Goal: Task Accomplishment & Management: Complete application form

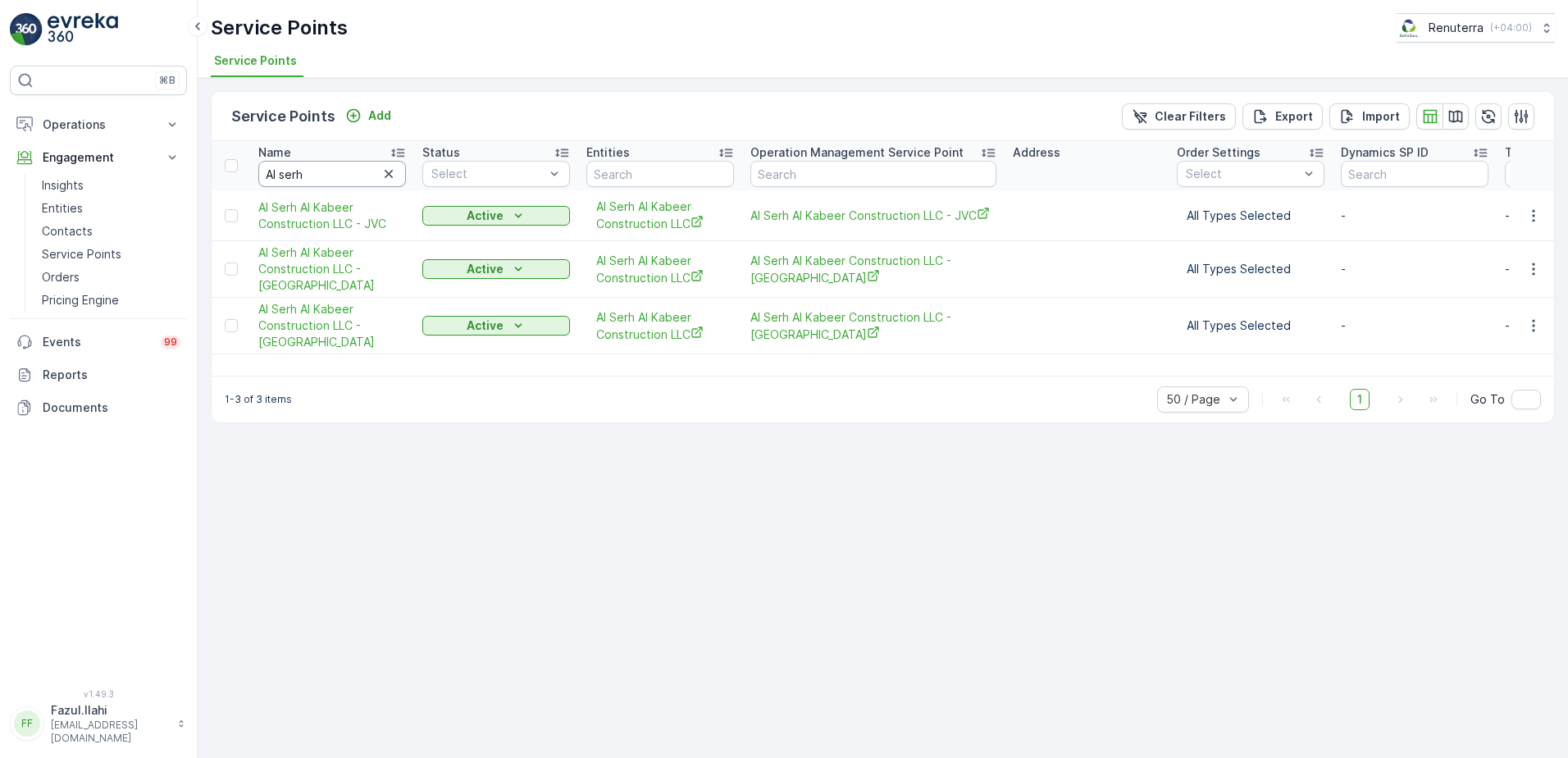
click at [347, 173] on input "Al serh" at bounding box center [332, 173] width 148 height 27
type input "AL"
click at [347, 173] on input "AL" at bounding box center [332, 173] width 148 height 27
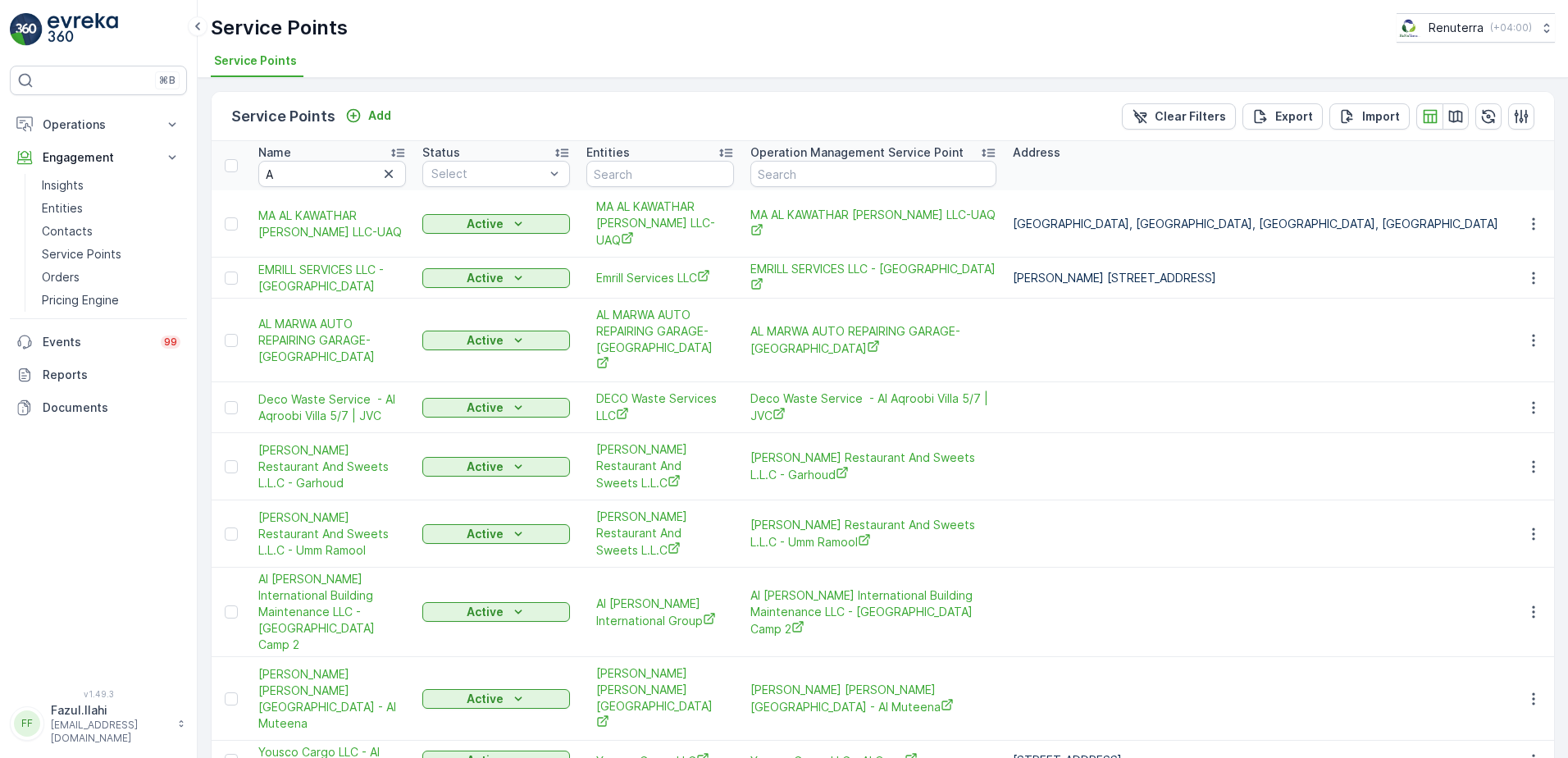
type input "AL"
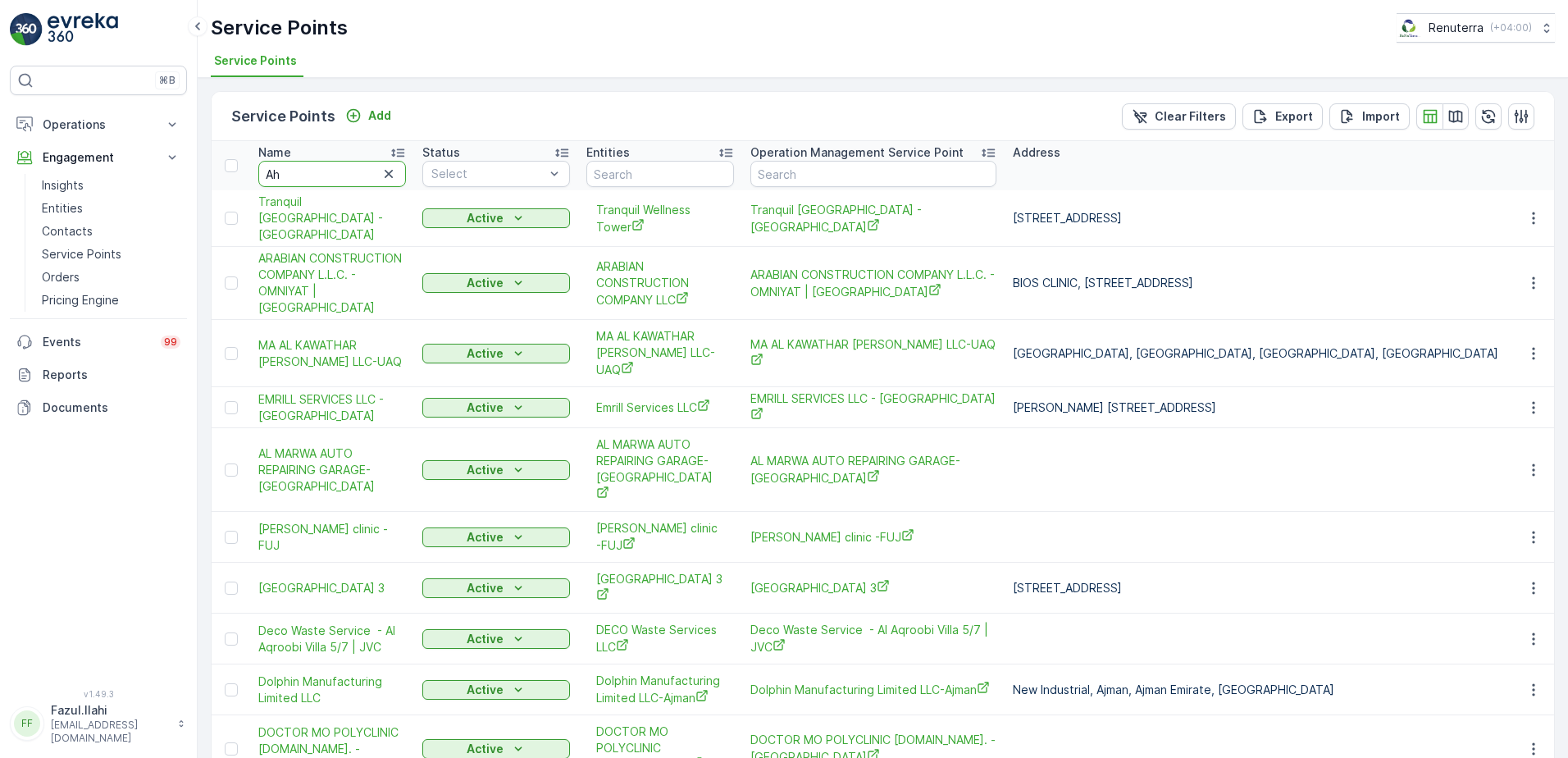
type input "Aha"
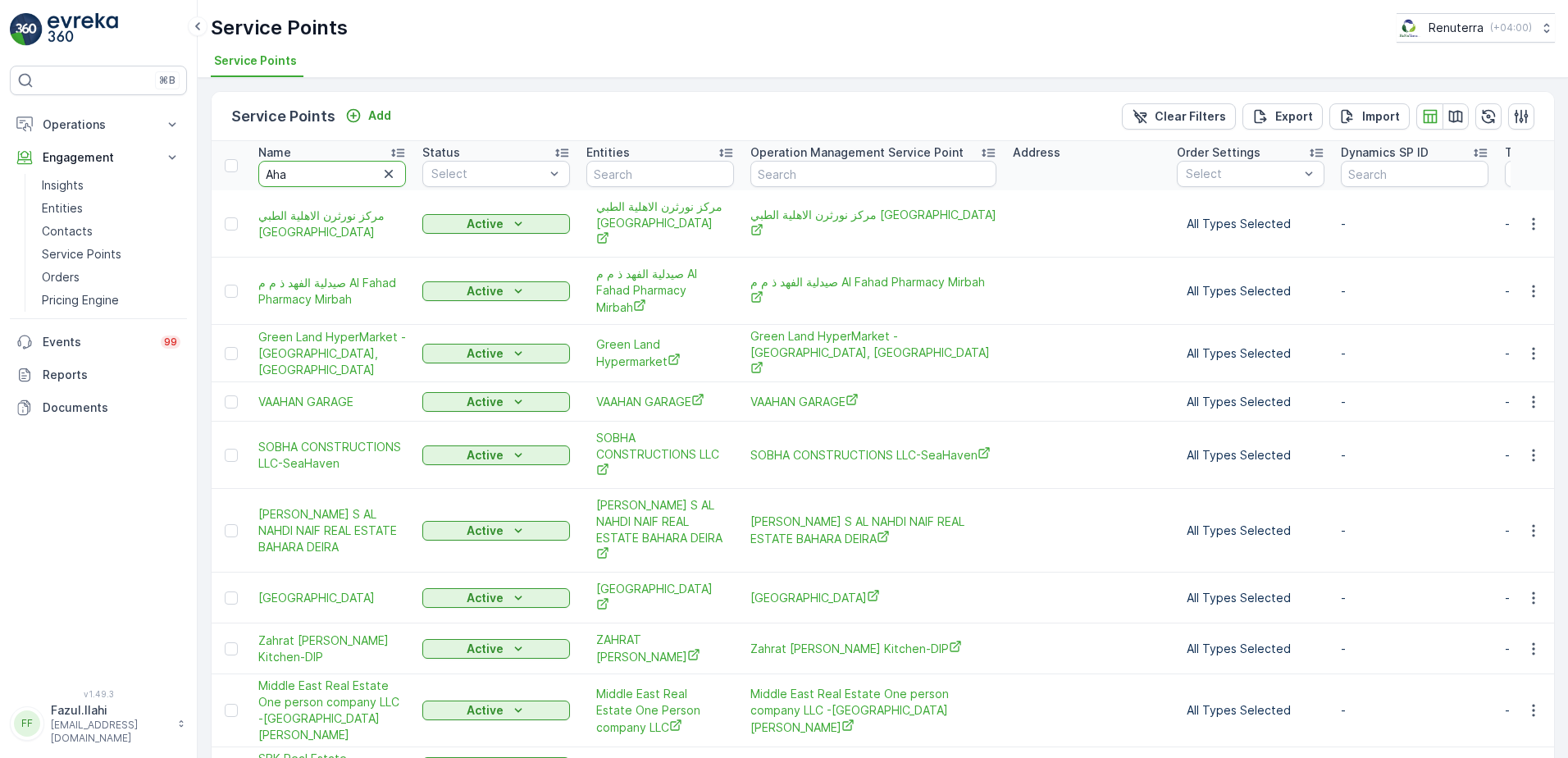
click at [347, 173] on input "Aha" at bounding box center [332, 173] width 148 height 27
type input "Ahmed"
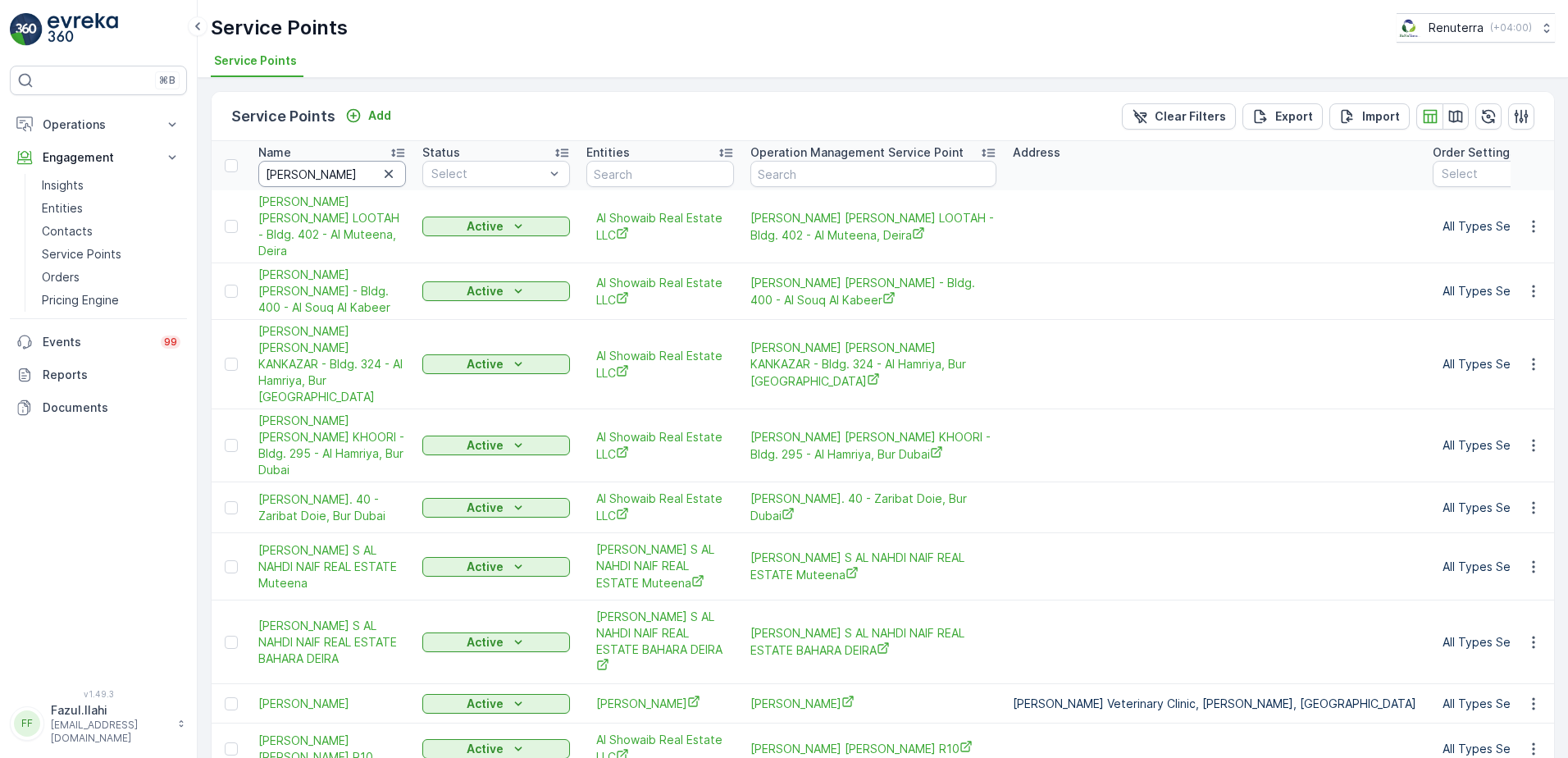
click at [322, 176] on input "Ahmed" at bounding box center [332, 173] width 148 height 27
type input "Ahmed"
click at [322, 176] on input "Ahmed" at bounding box center [332, 173] width 148 height 27
type input "Ahmed kha"
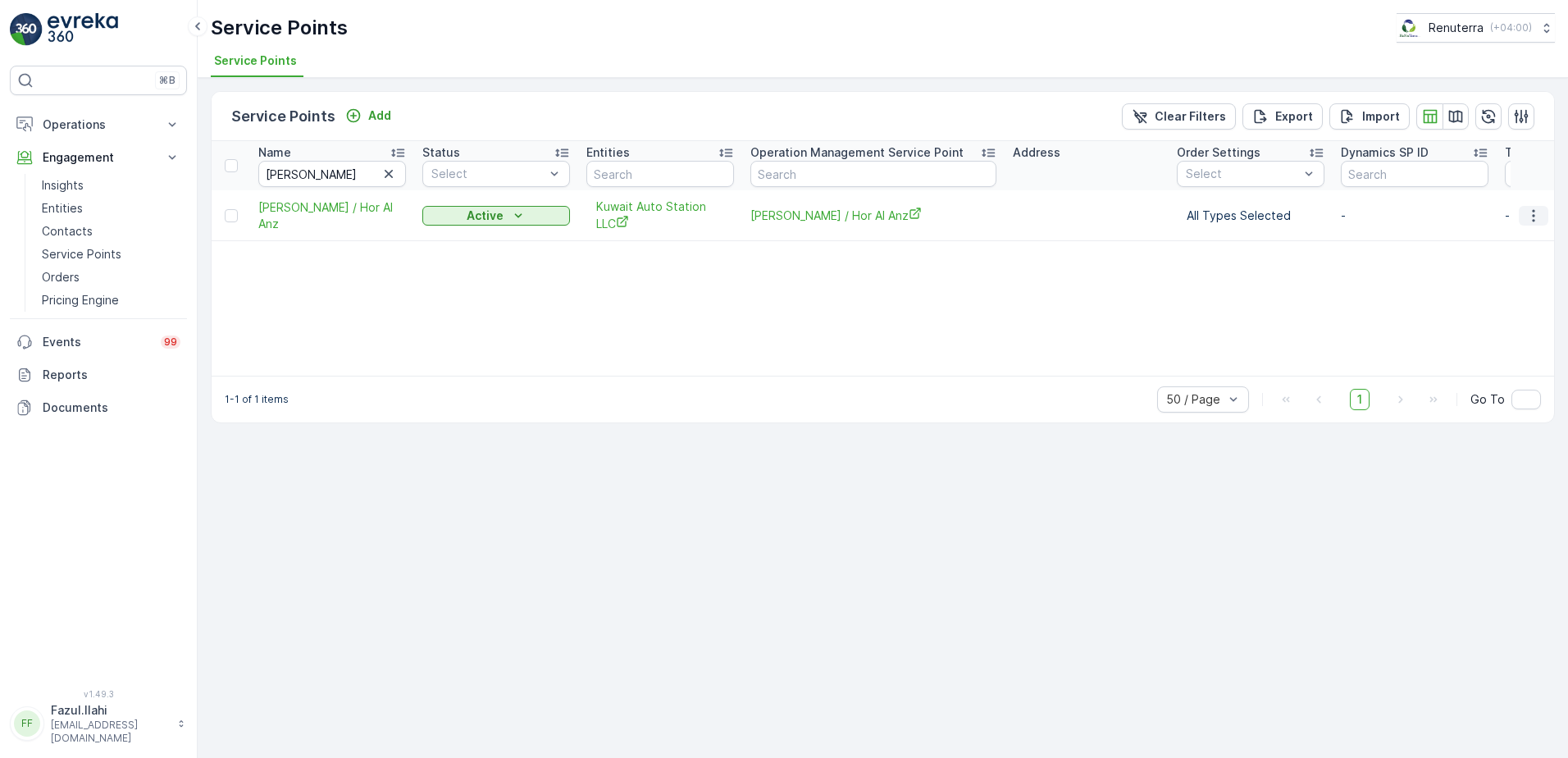
click at [1528, 213] on icon "button" at bounding box center [1533, 216] width 17 height 17
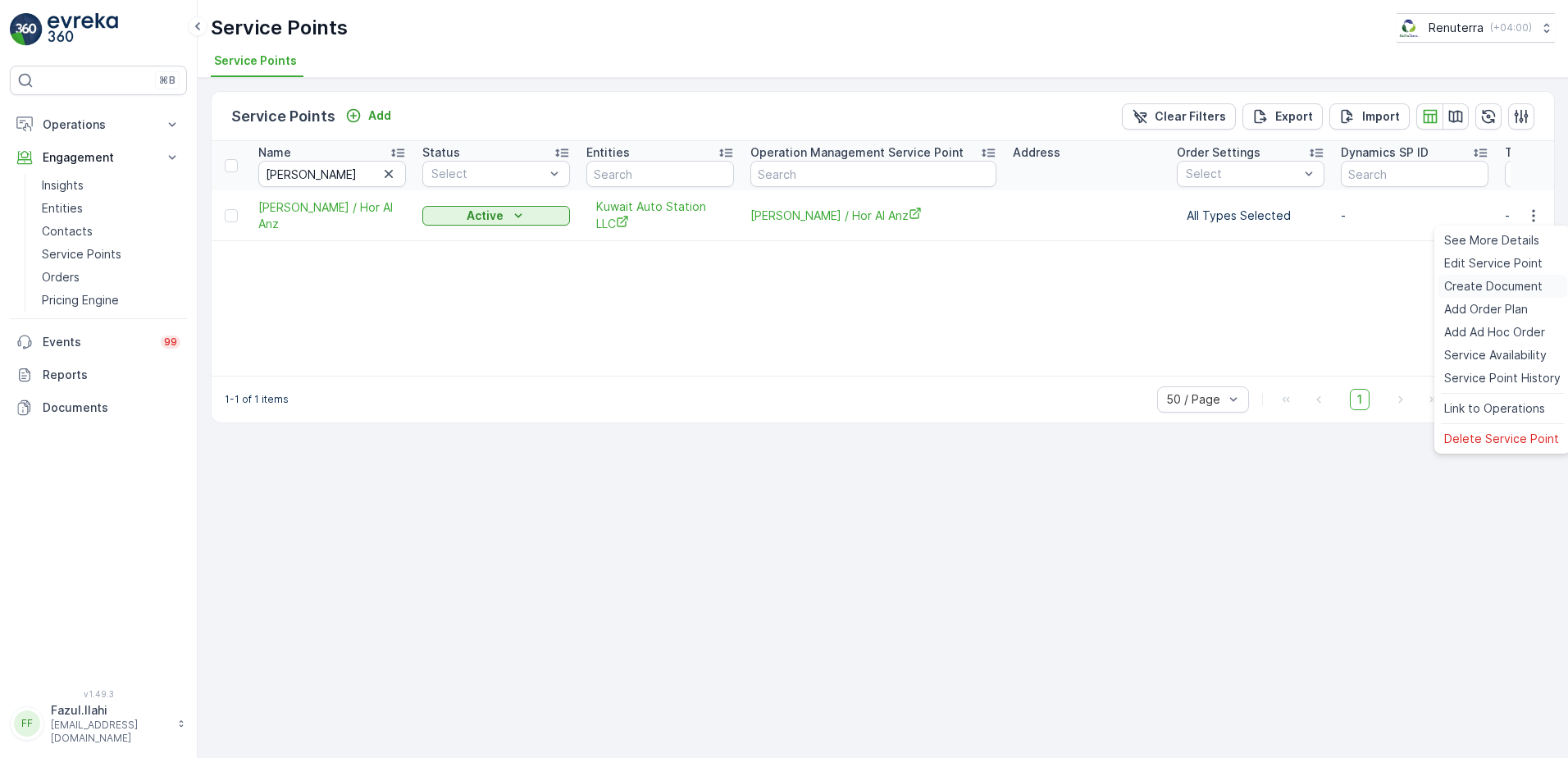
click at [1471, 286] on span "Create Document" at bounding box center [1493, 286] width 98 height 17
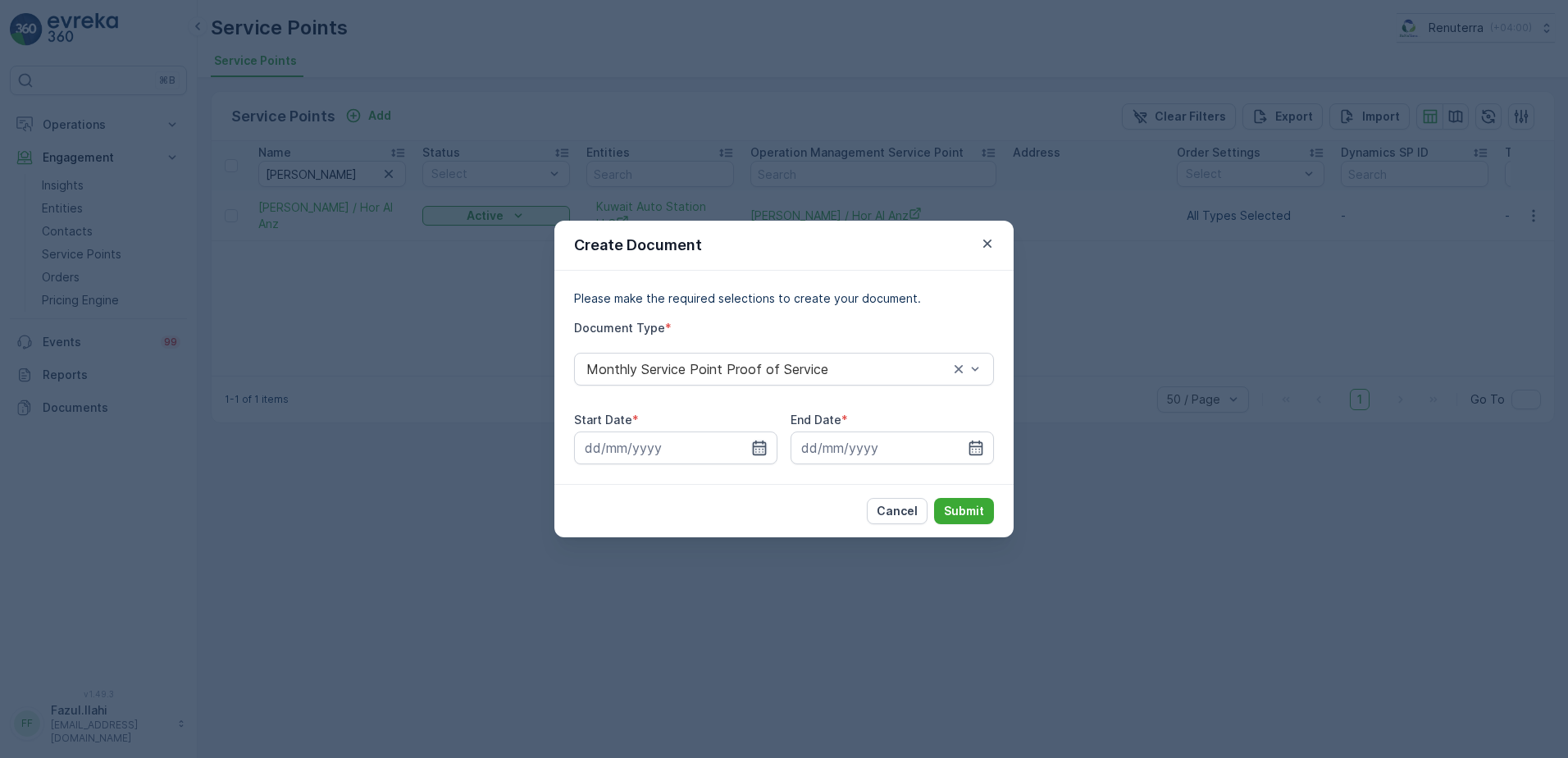
drag, startPoint x: 758, startPoint y: 446, endPoint x: 764, endPoint y: 452, distance: 8.5
click at [757, 445] on icon "button" at bounding box center [760, 448] width 17 height 17
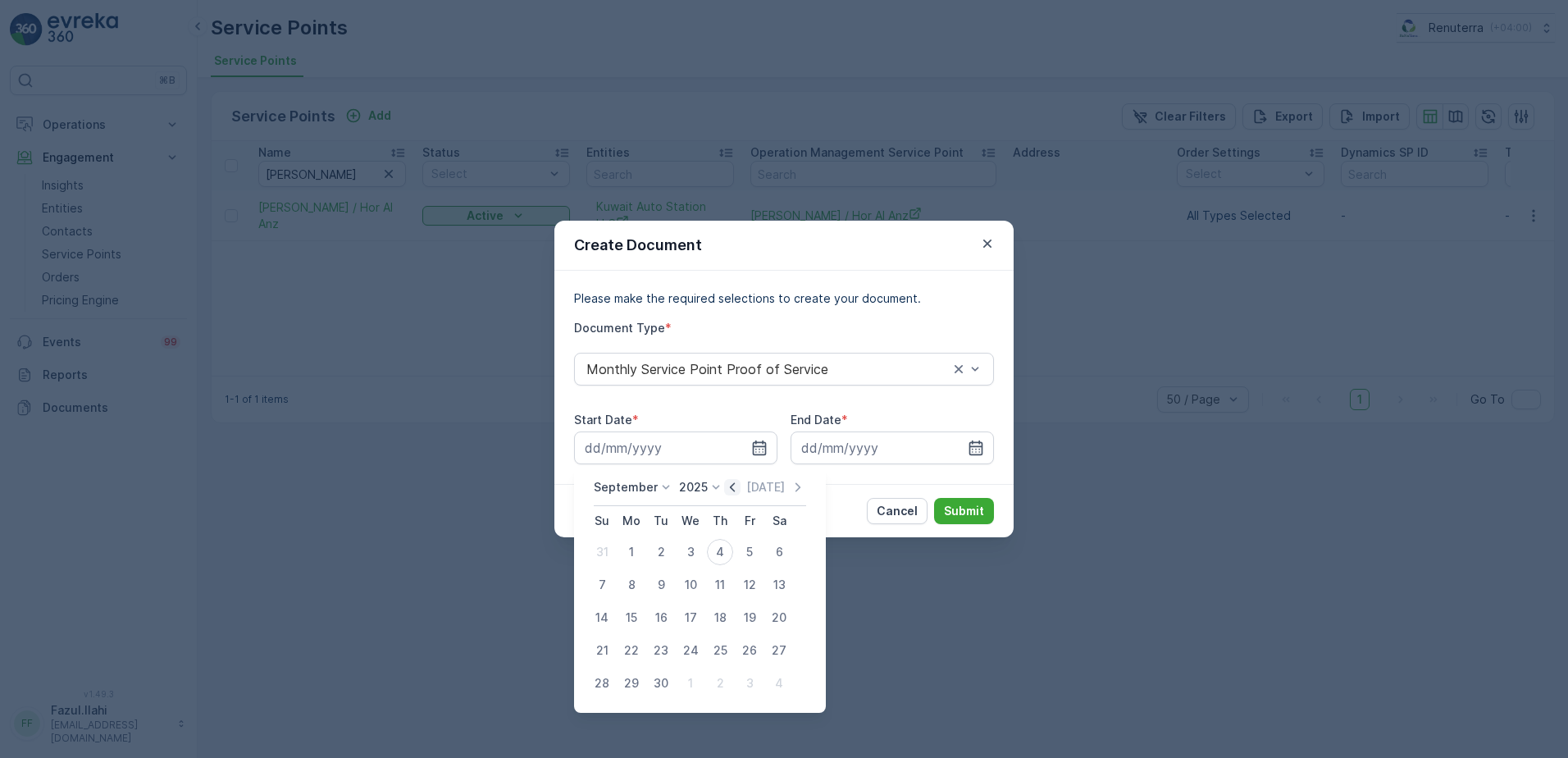
click at [728, 490] on icon "button" at bounding box center [732, 487] width 17 height 17
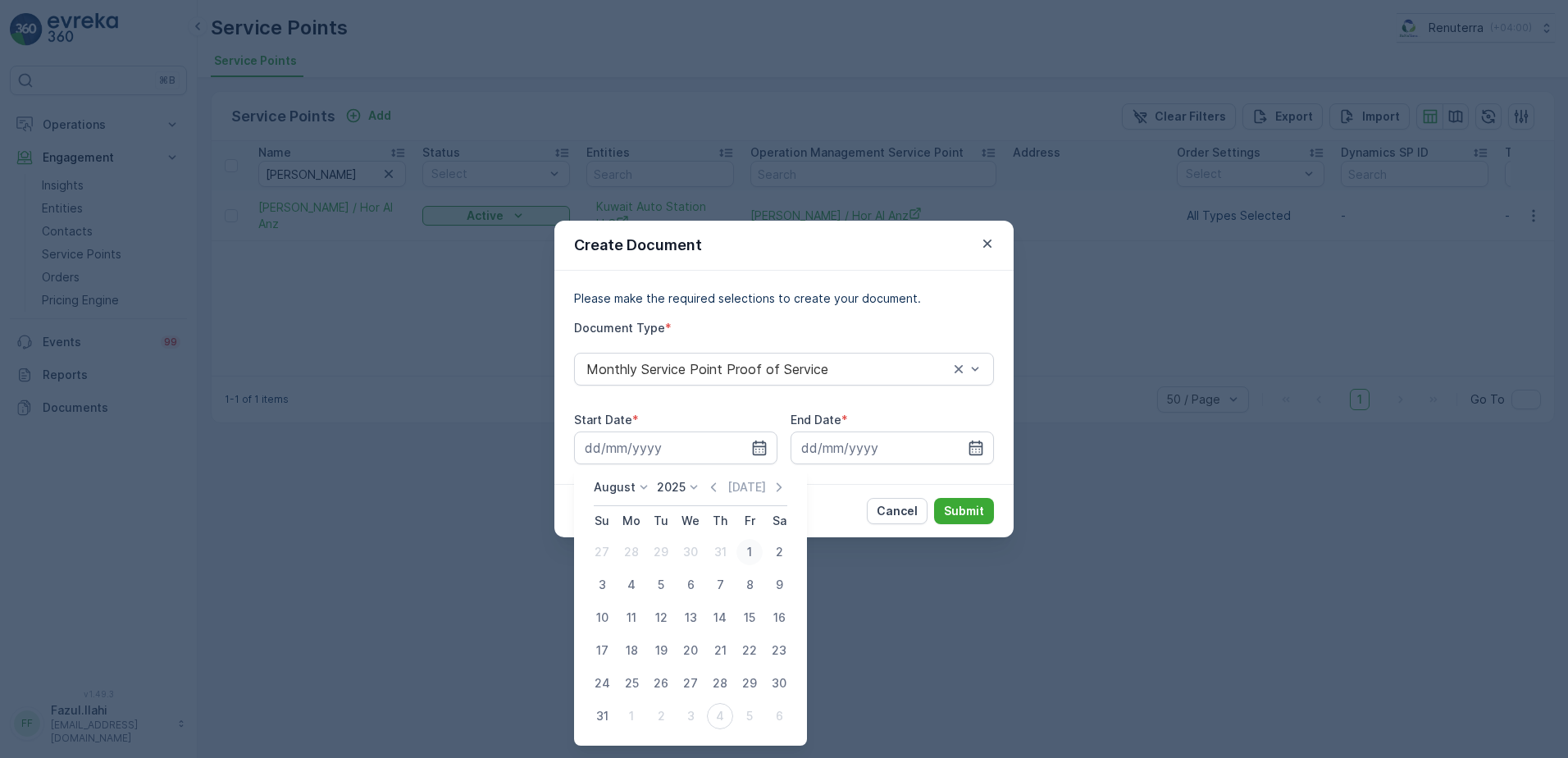
click at [748, 554] on div "1" at bounding box center [750, 552] width 27 height 27
type input "01.08.2025"
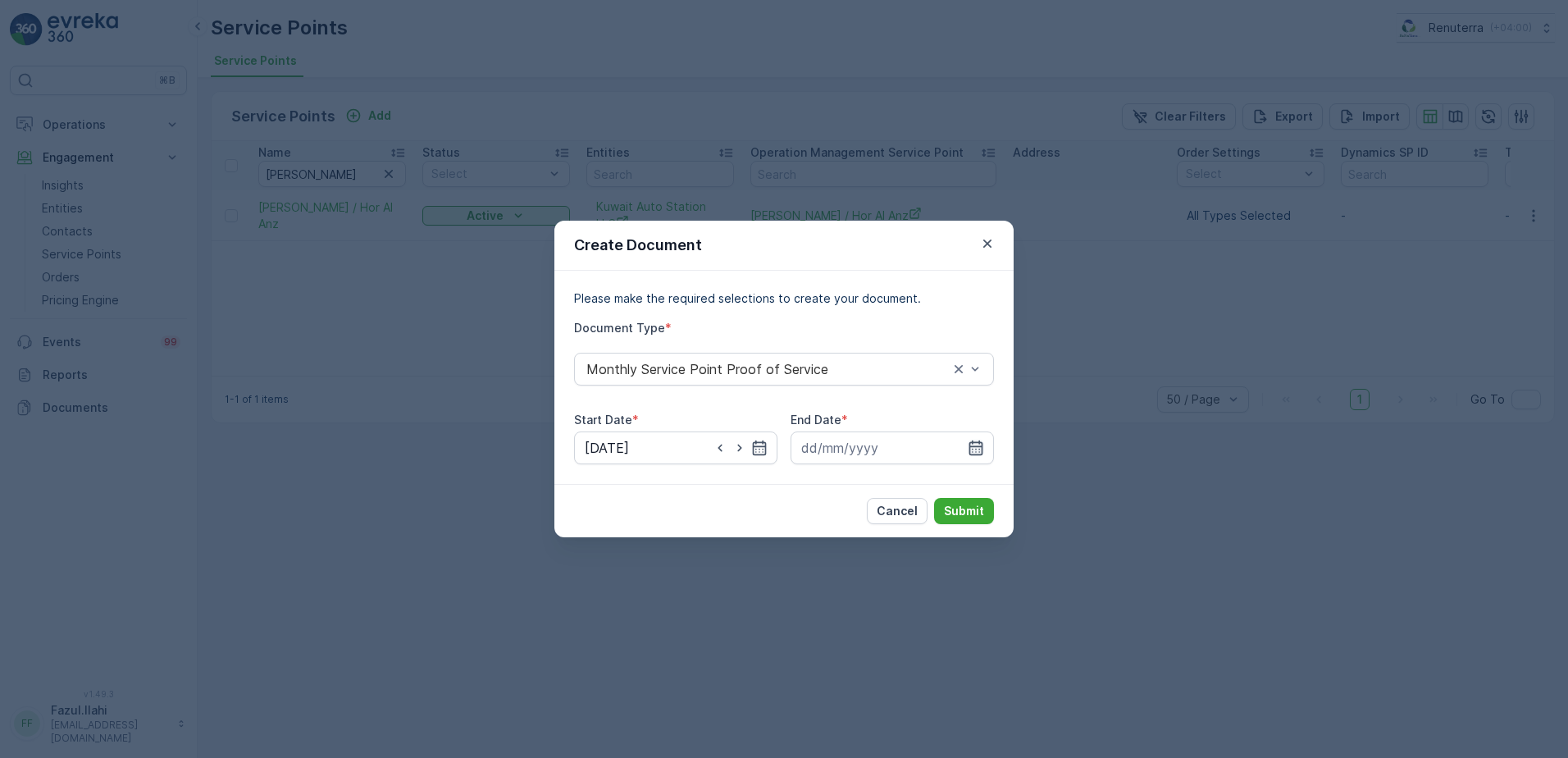
click at [978, 443] on icon "button" at bounding box center [975, 448] width 14 height 15
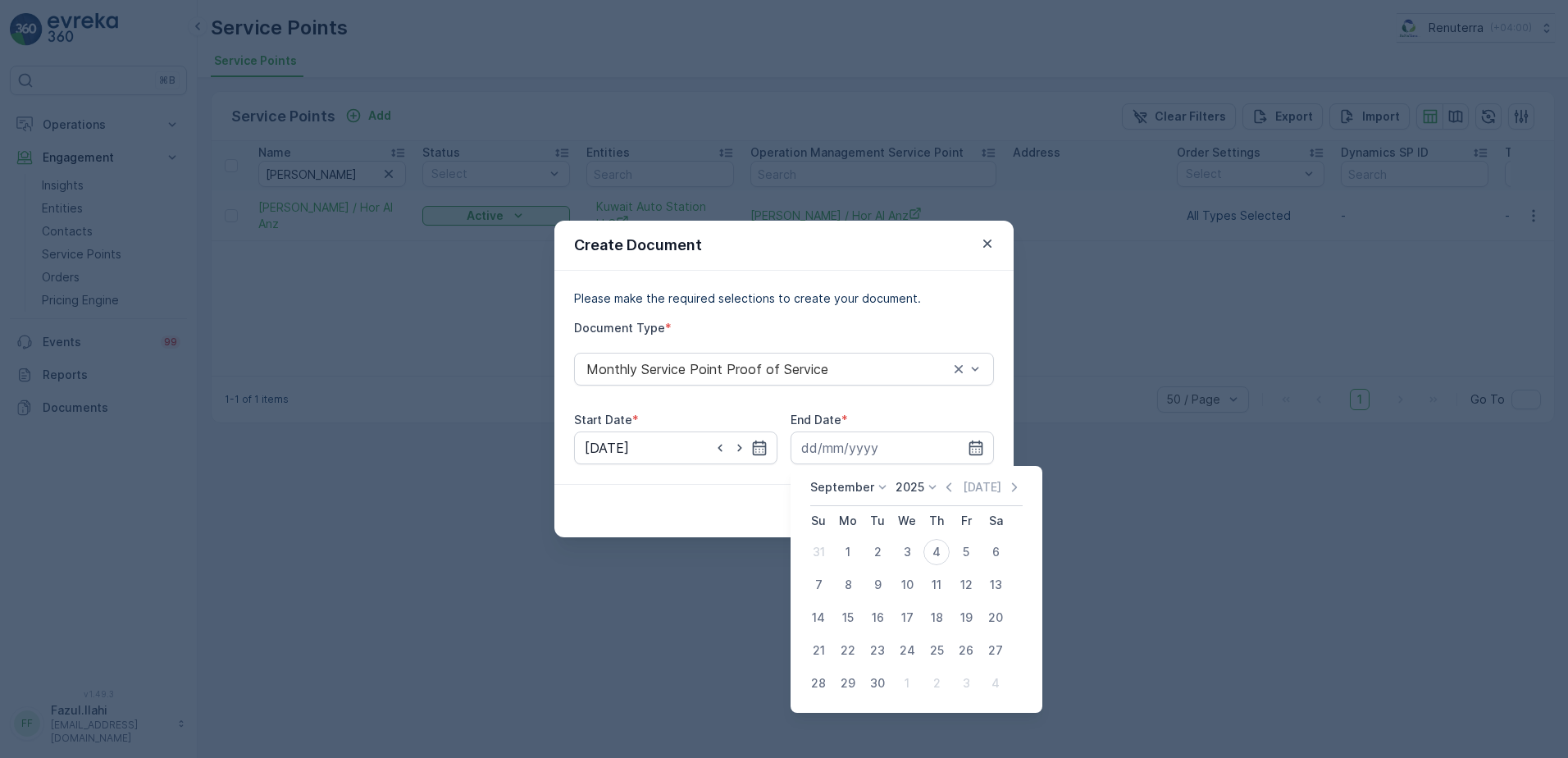
click at [955, 486] on div "Today" at bounding box center [981, 487] width 82 height 17
click at [949, 485] on icon "button" at bounding box center [949, 487] width 17 height 17
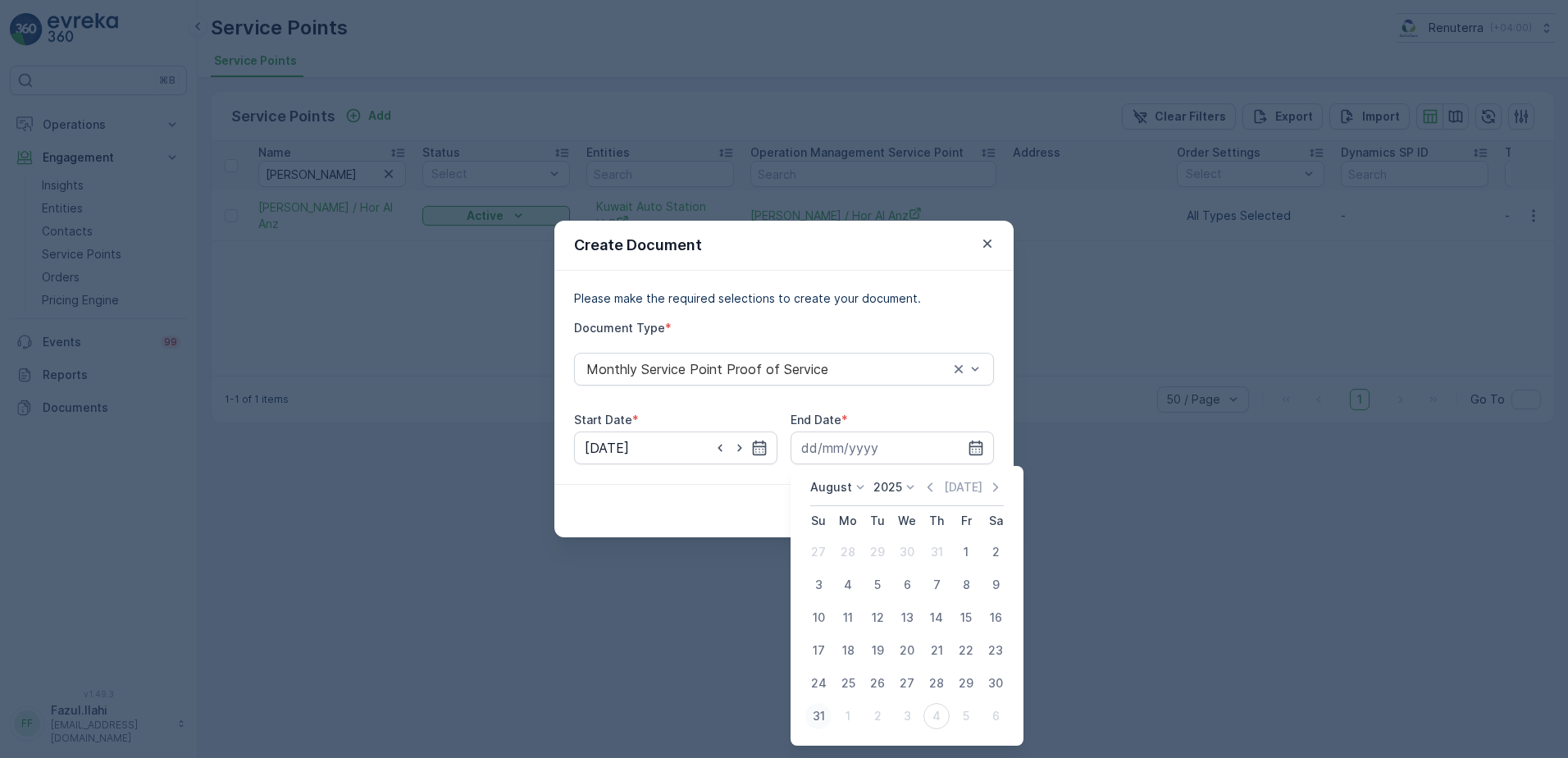
click at [816, 712] on div "31" at bounding box center [818, 716] width 27 height 27
type input "31.08.2025"
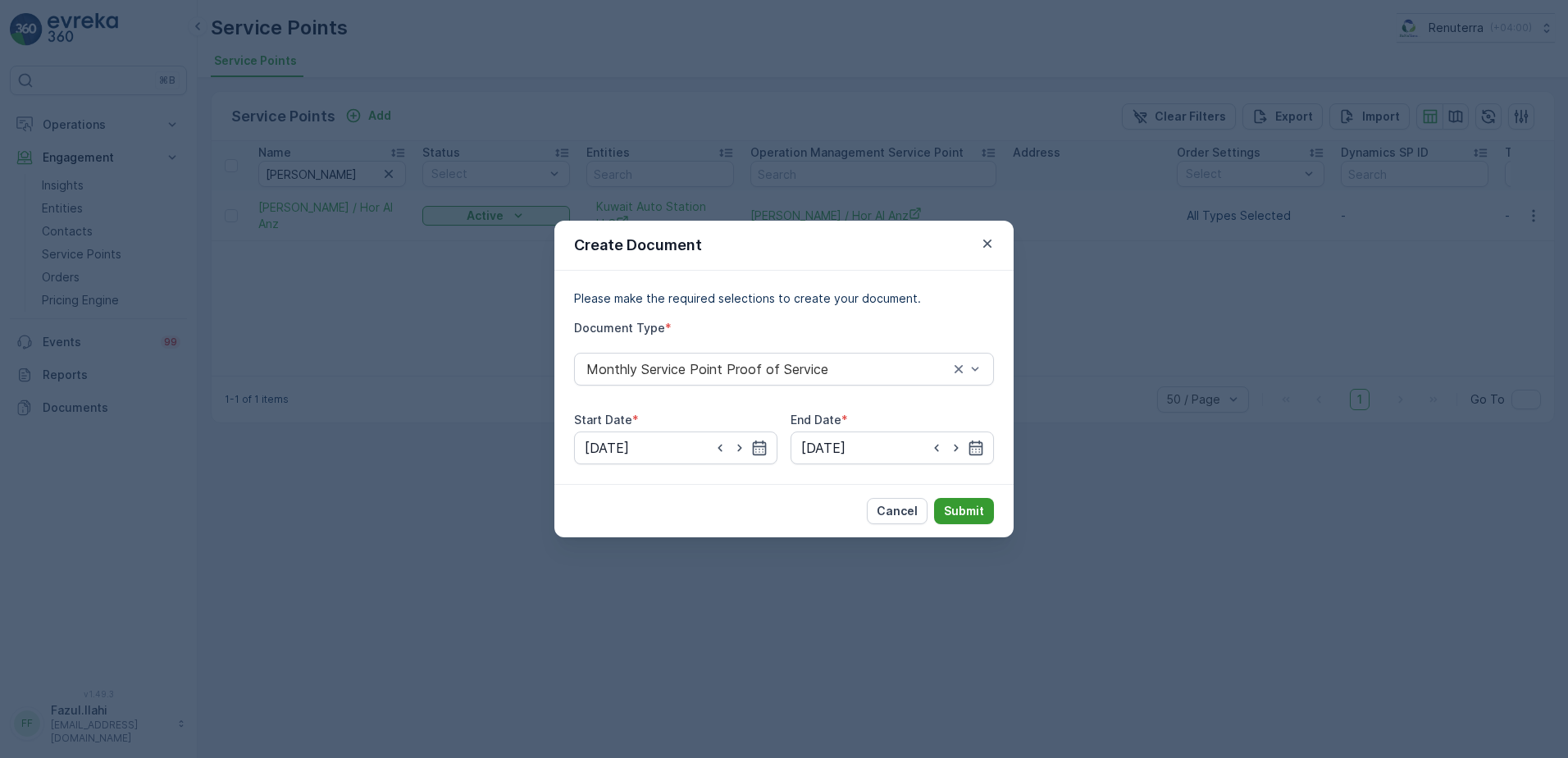
click at [972, 510] on p "Submit" at bounding box center [964, 511] width 40 height 17
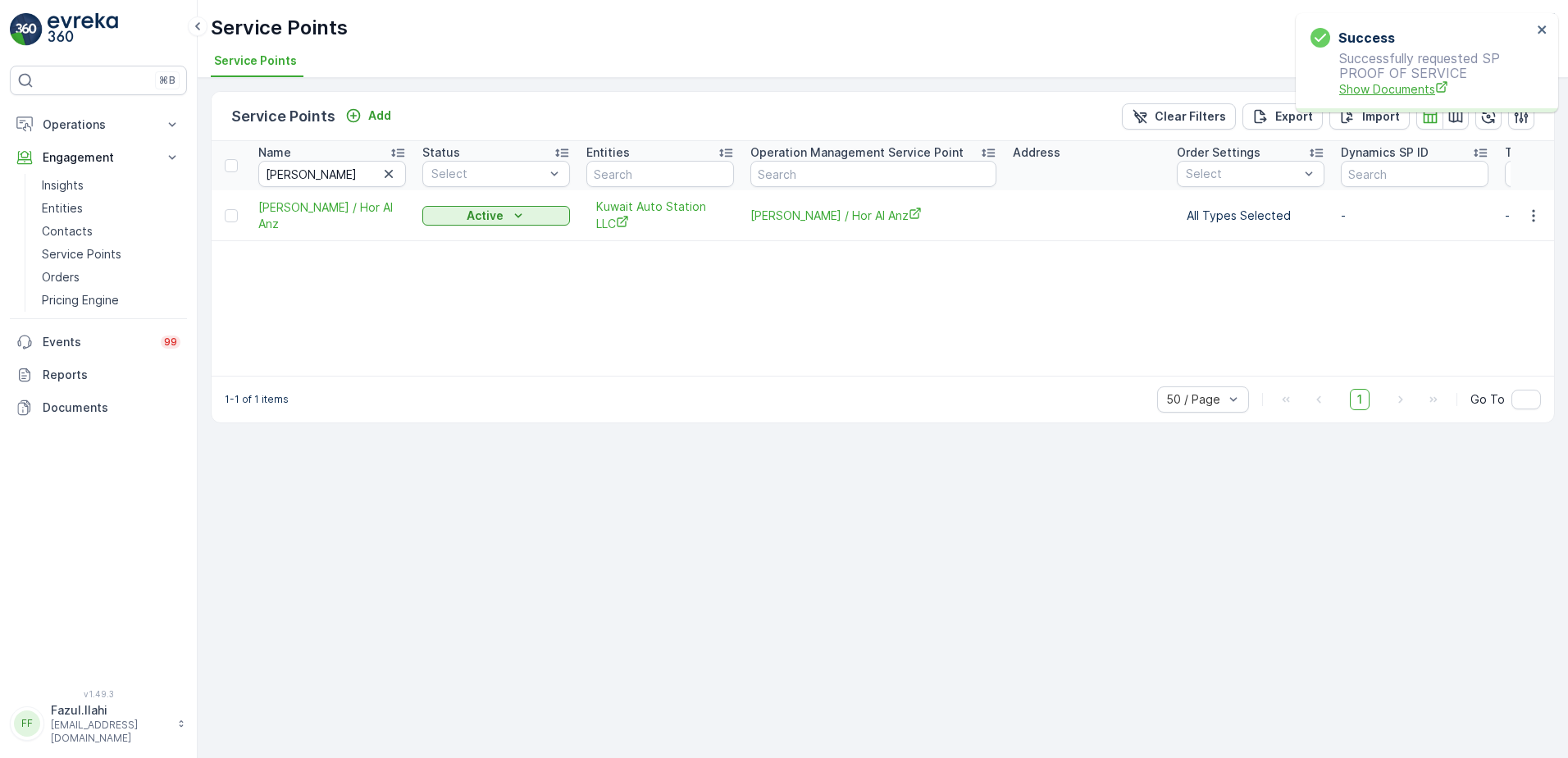
click at [1392, 82] on span "Show Documents" at bounding box center [1436, 89] width 193 height 17
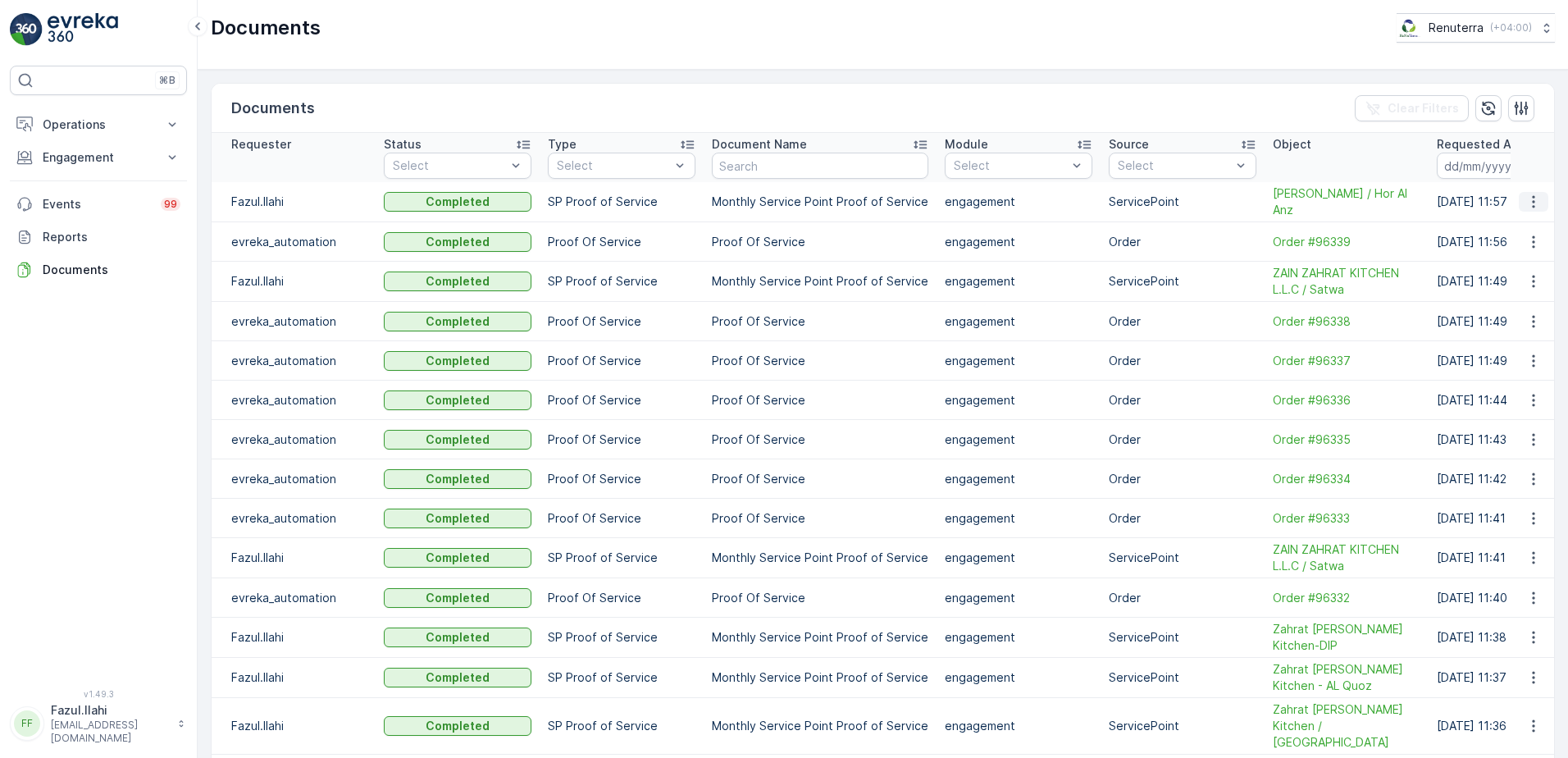
click at [1532, 201] on icon "button" at bounding box center [1533, 202] width 17 height 17
click at [1525, 226] on span "See Details" at bounding box center [1529, 227] width 63 height 17
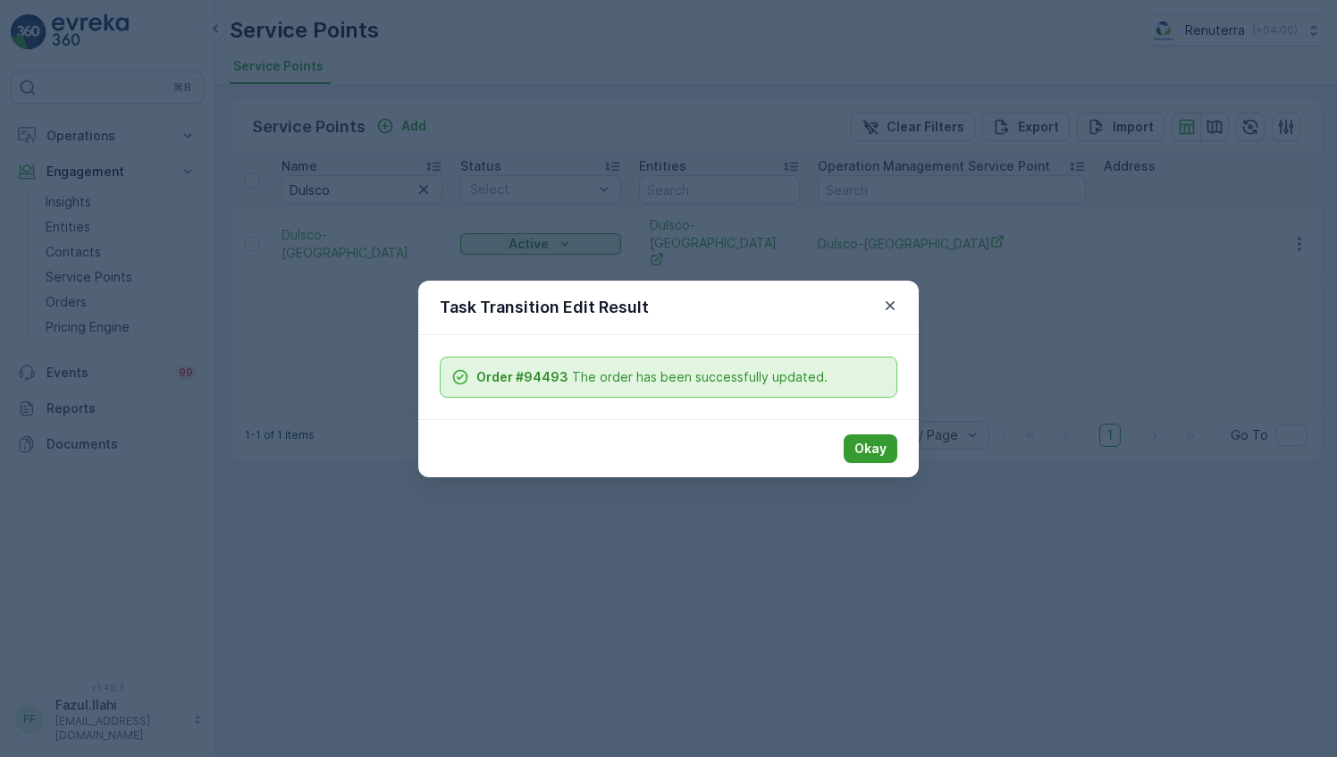
click at [865, 450] on p "Okay" at bounding box center [870, 449] width 32 height 18
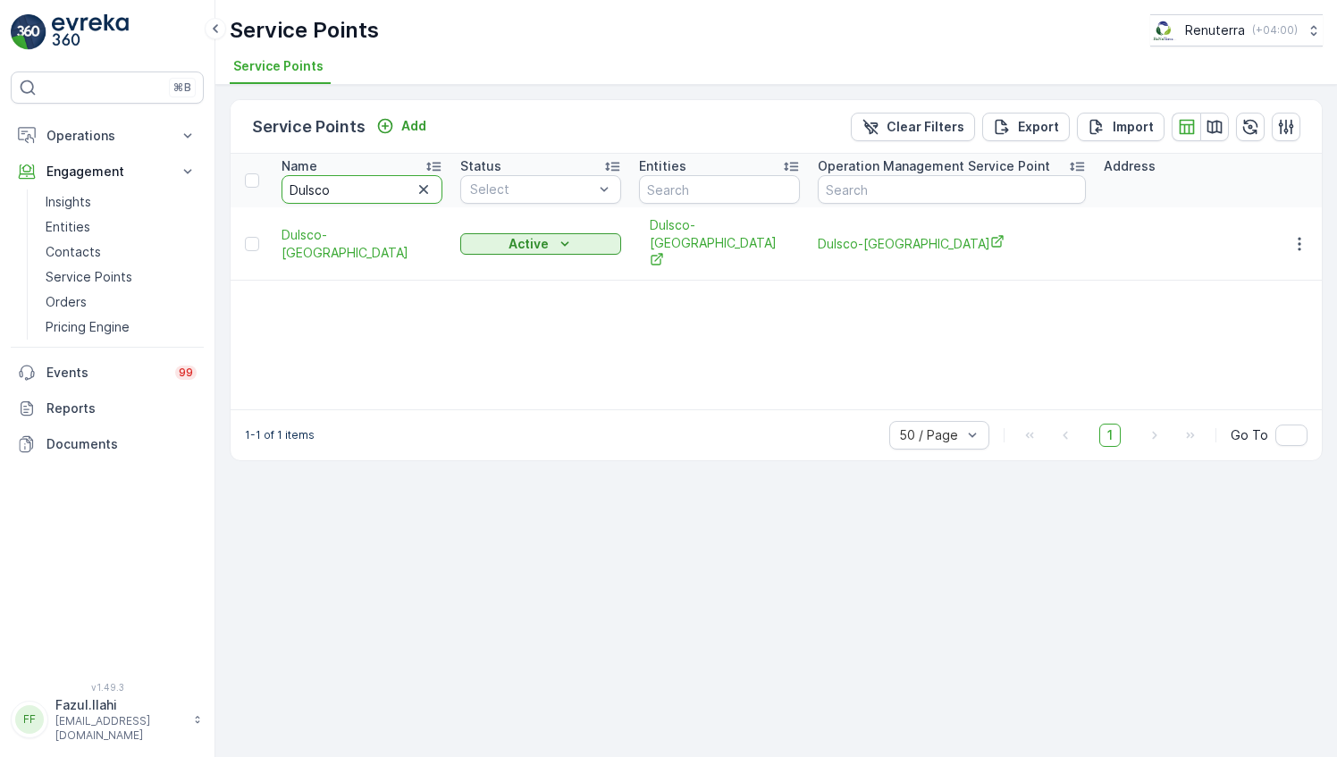
click at [351, 187] on input "Dulsco" at bounding box center [362, 189] width 161 height 29
type input "Ku"
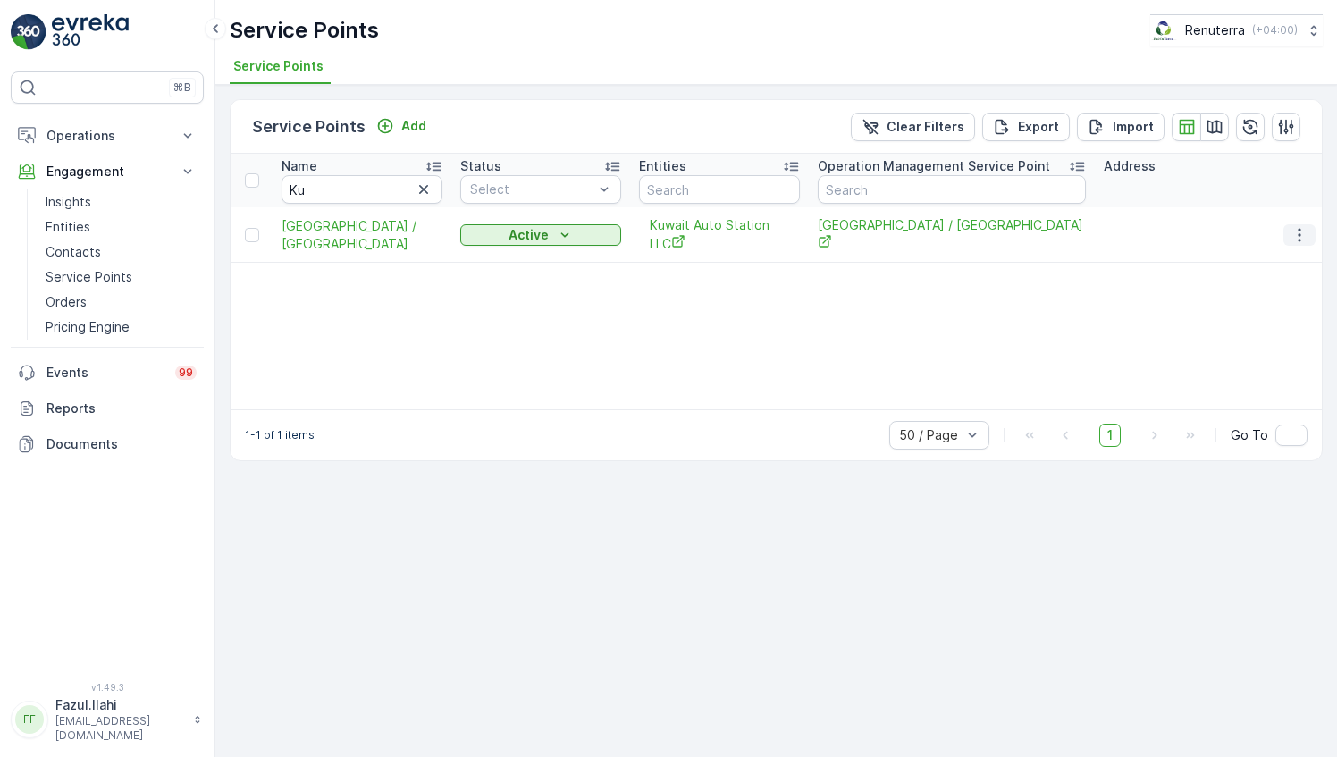
click at [1305, 234] on icon "button" at bounding box center [1300, 235] width 18 height 18
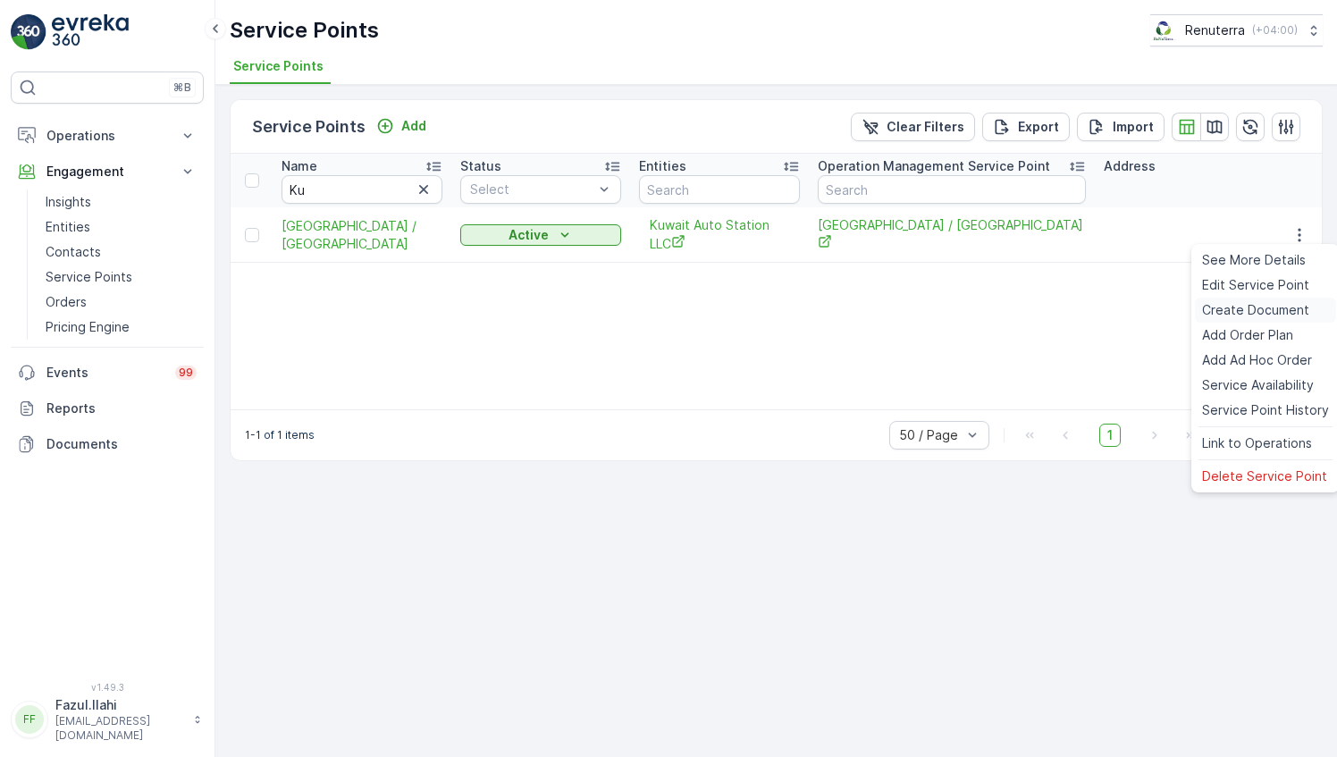
click at [1262, 315] on span "Create Document" at bounding box center [1255, 310] width 107 height 18
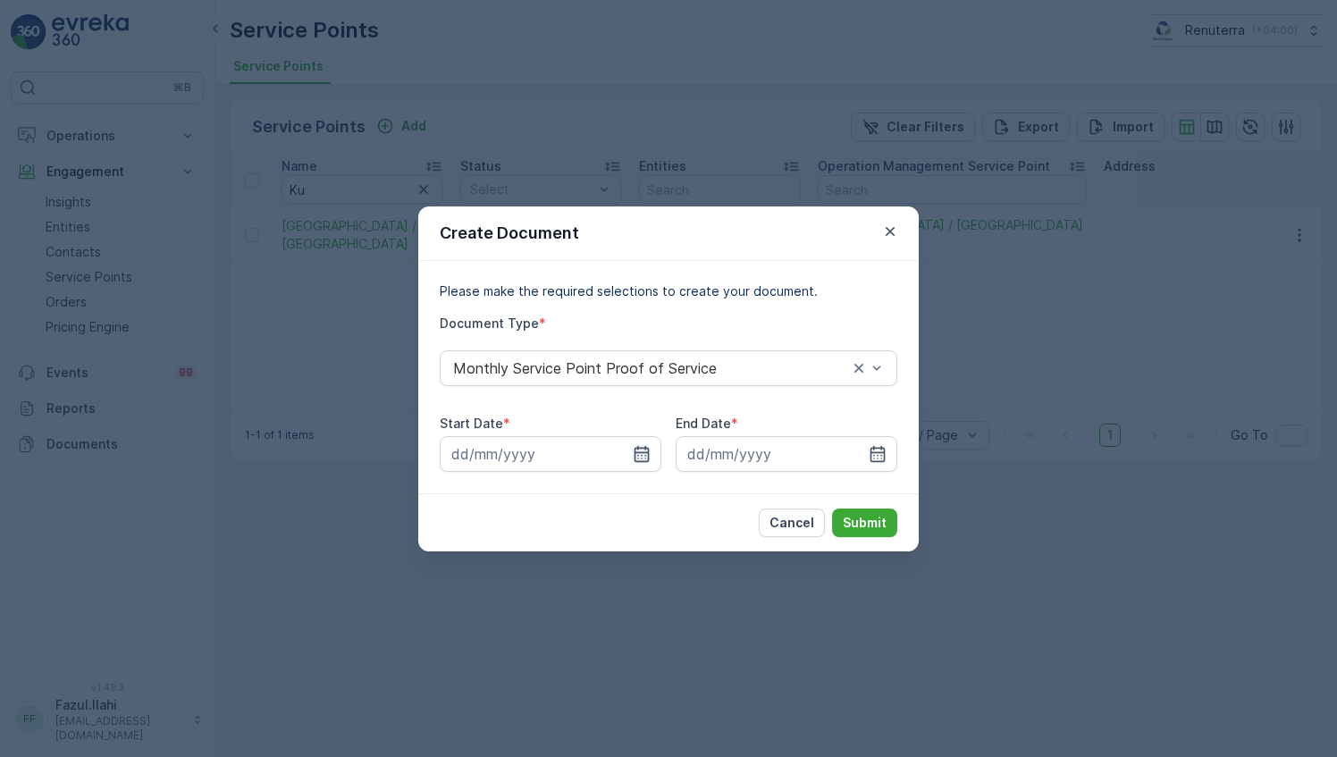
click at [634, 450] on icon "button" at bounding box center [642, 454] width 18 height 18
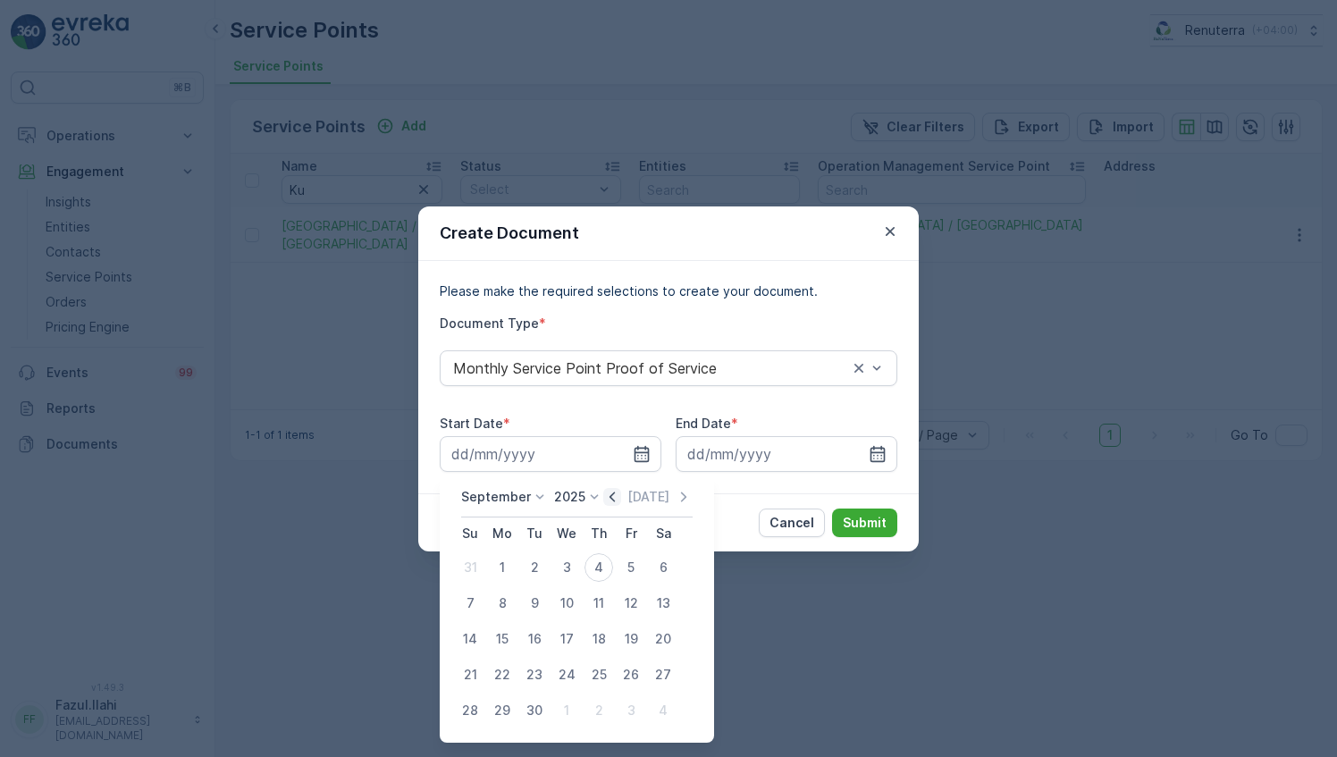
click at [610, 498] on icon "button" at bounding box center [612, 497] width 5 height 10
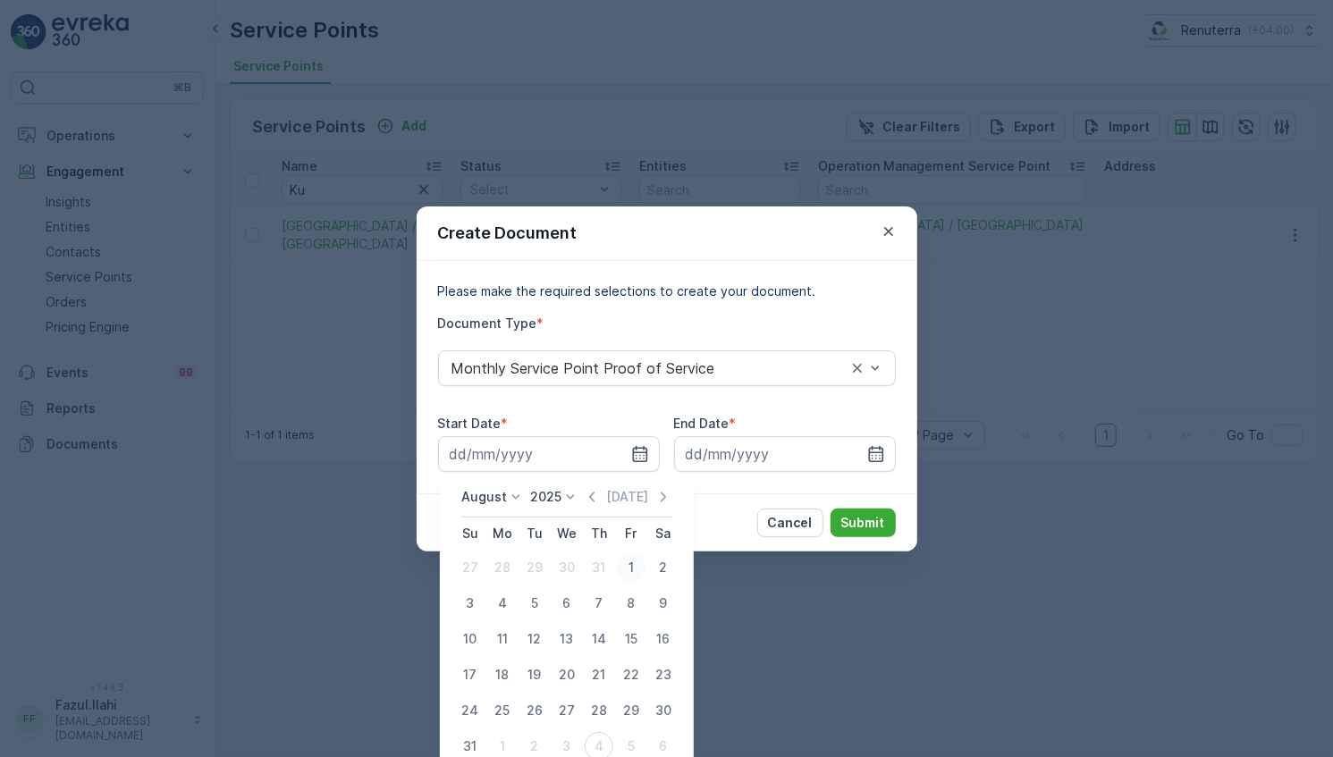
click at [624, 568] on div "1" at bounding box center [631, 567] width 29 height 29
type input "01.08.2025"
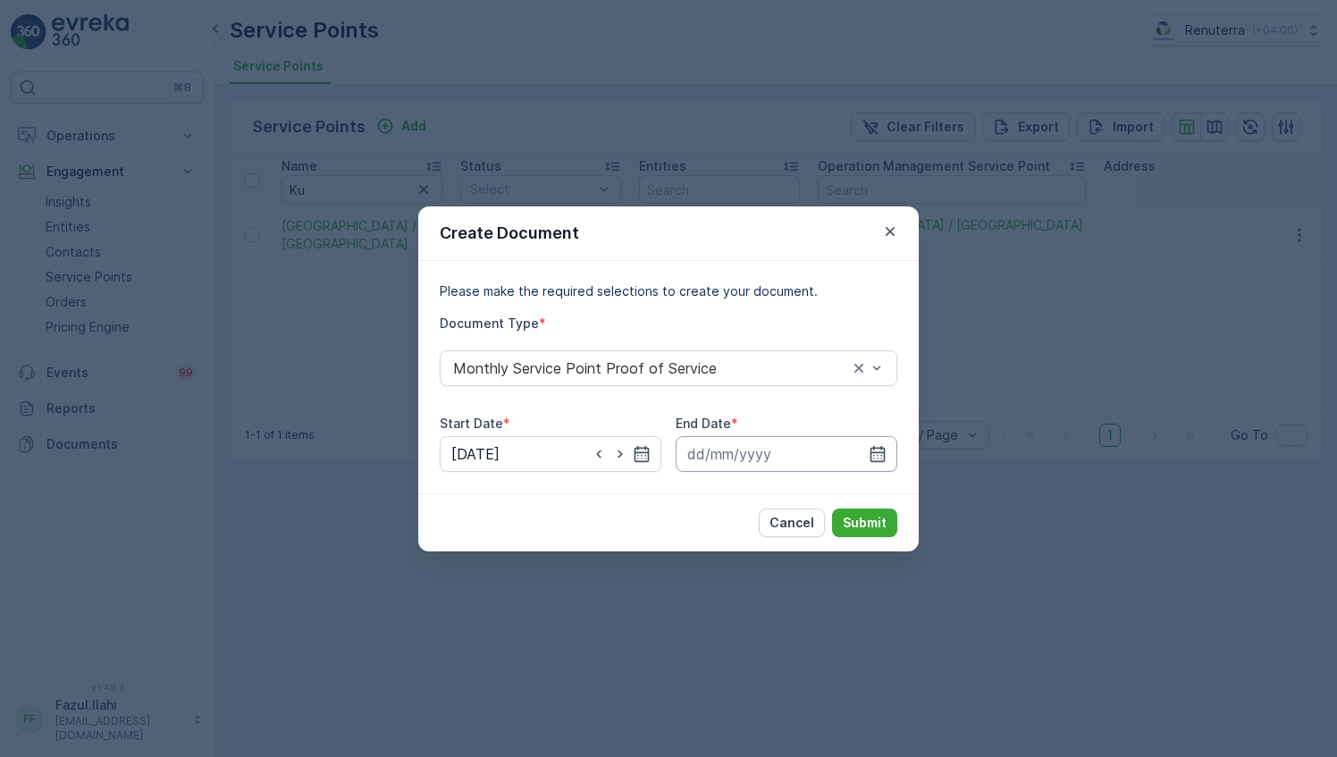
click at [863, 458] on input at bounding box center [787, 454] width 222 height 36
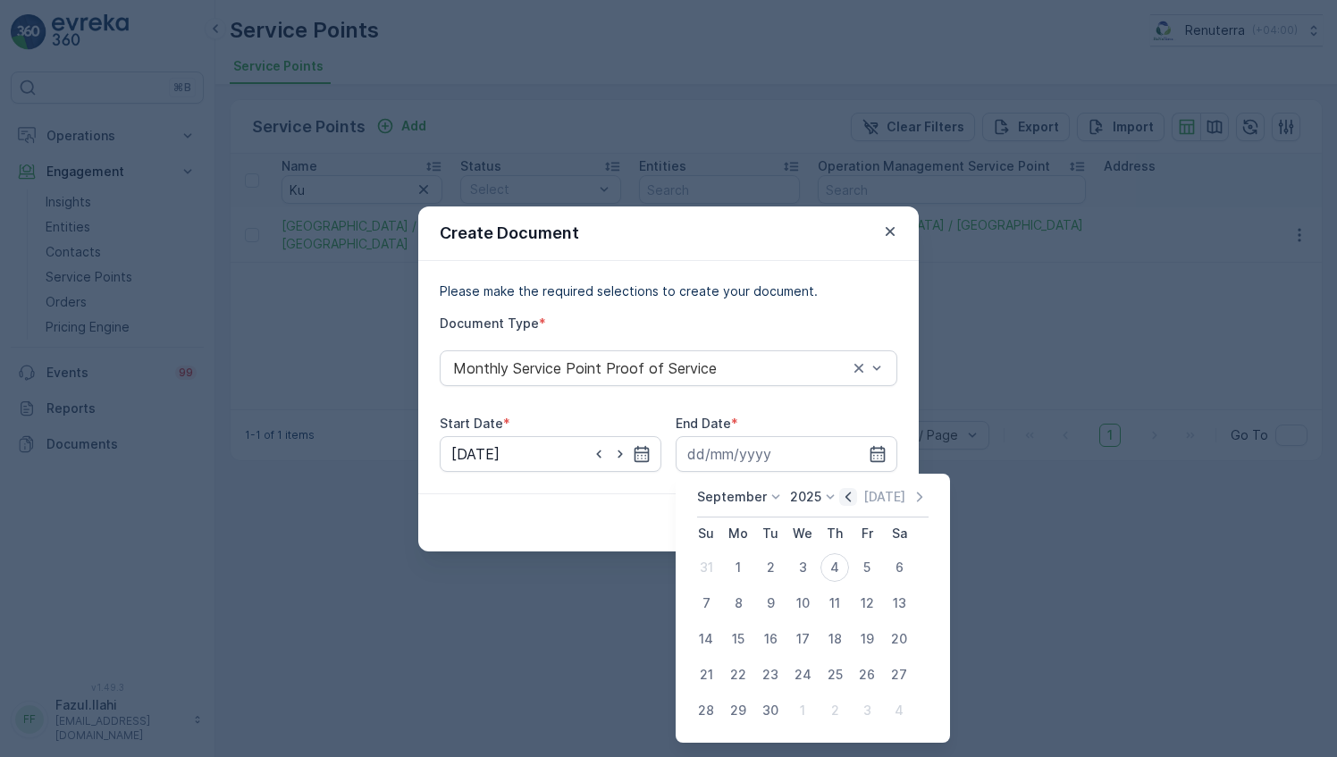
click at [846, 496] on icon "button" at bounding box center [848, 497] width 5 height 10
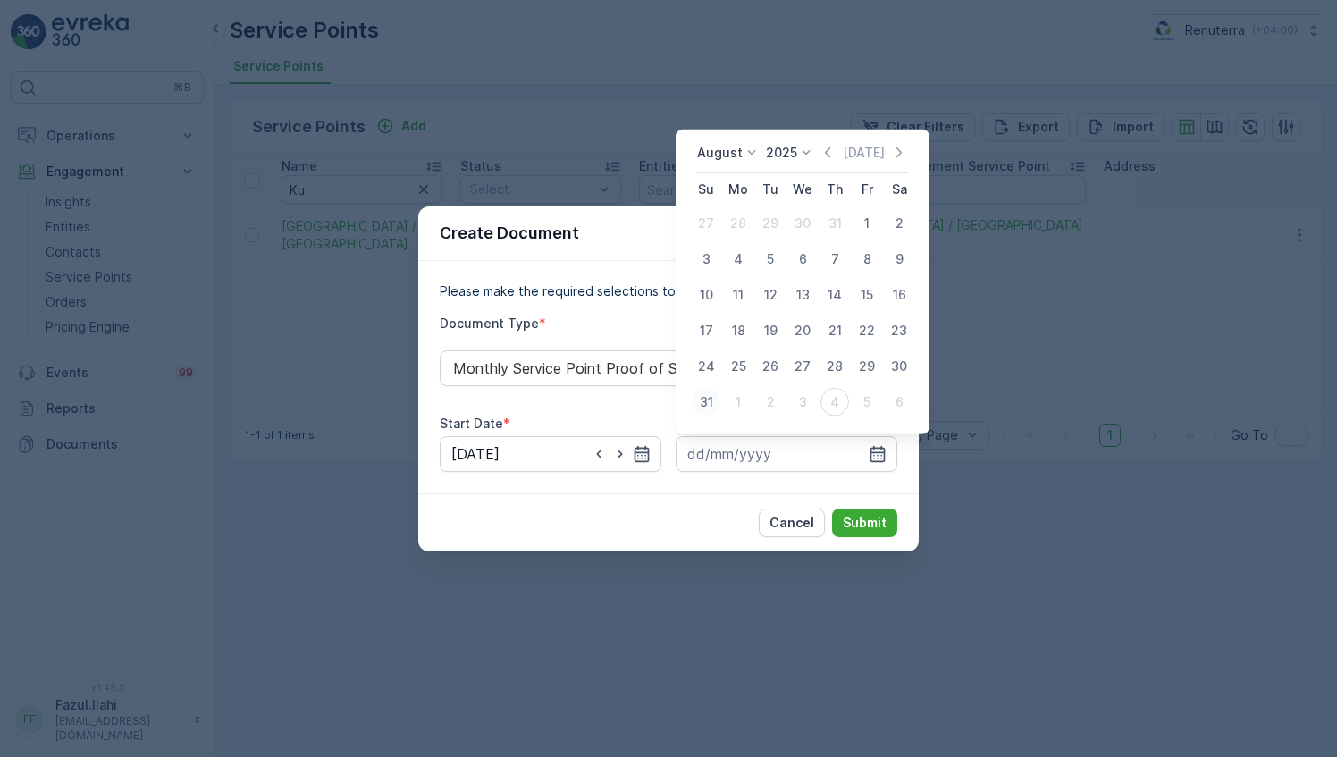
click at [697, 402] on div "31" at bounding box center [706, 402] width 29 height 29
type input "31.08.2025"
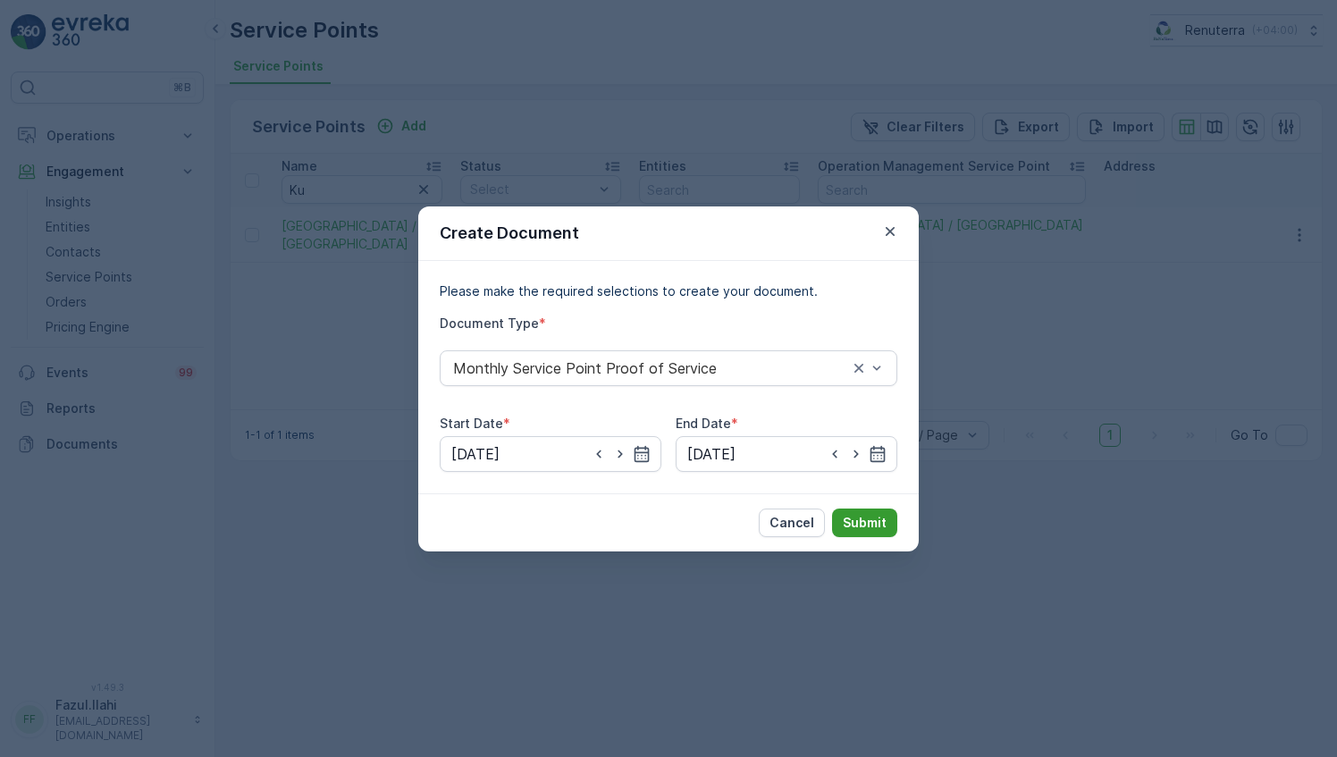
click at [871, 529] on p "Submit" at bounding box center [865, 523] width 44 height 18
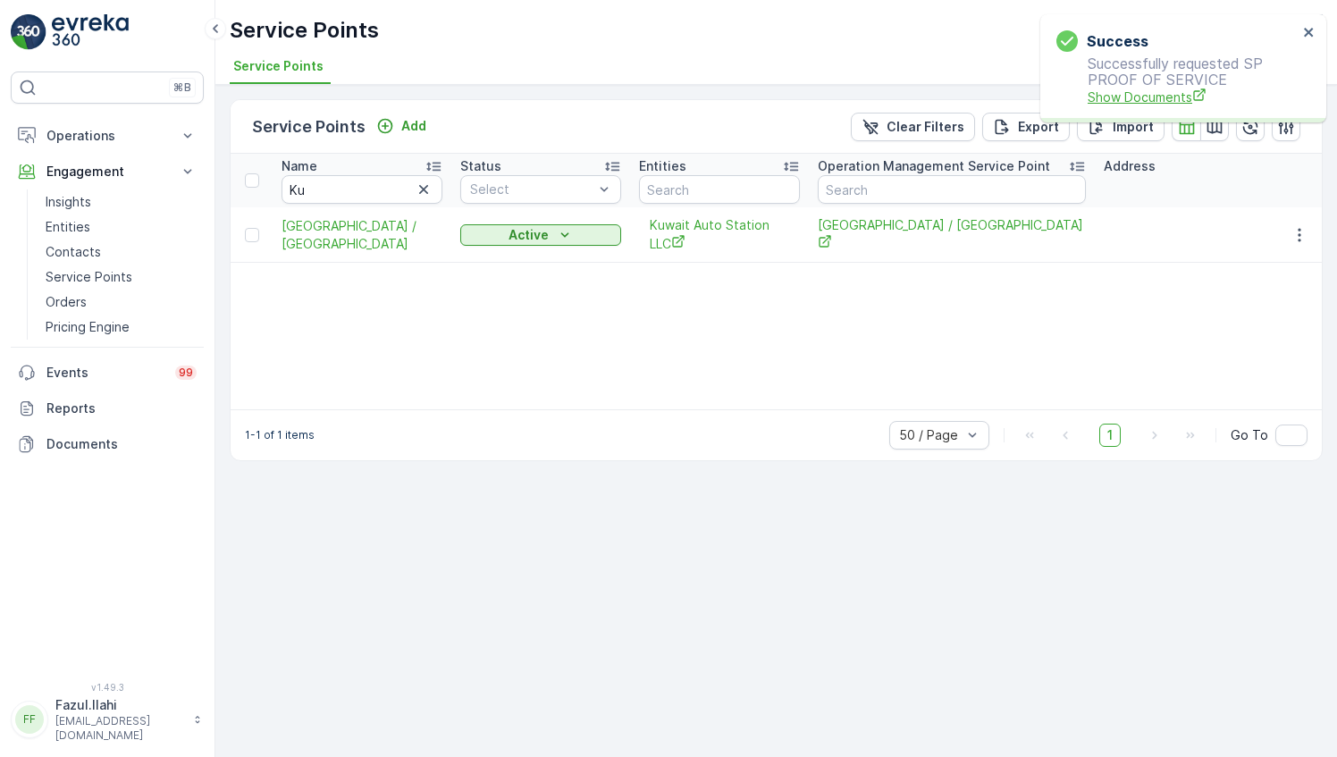
click at [1119, 97] on span "Show Documents" at bounding box center [1193, 97] width 210 height 19
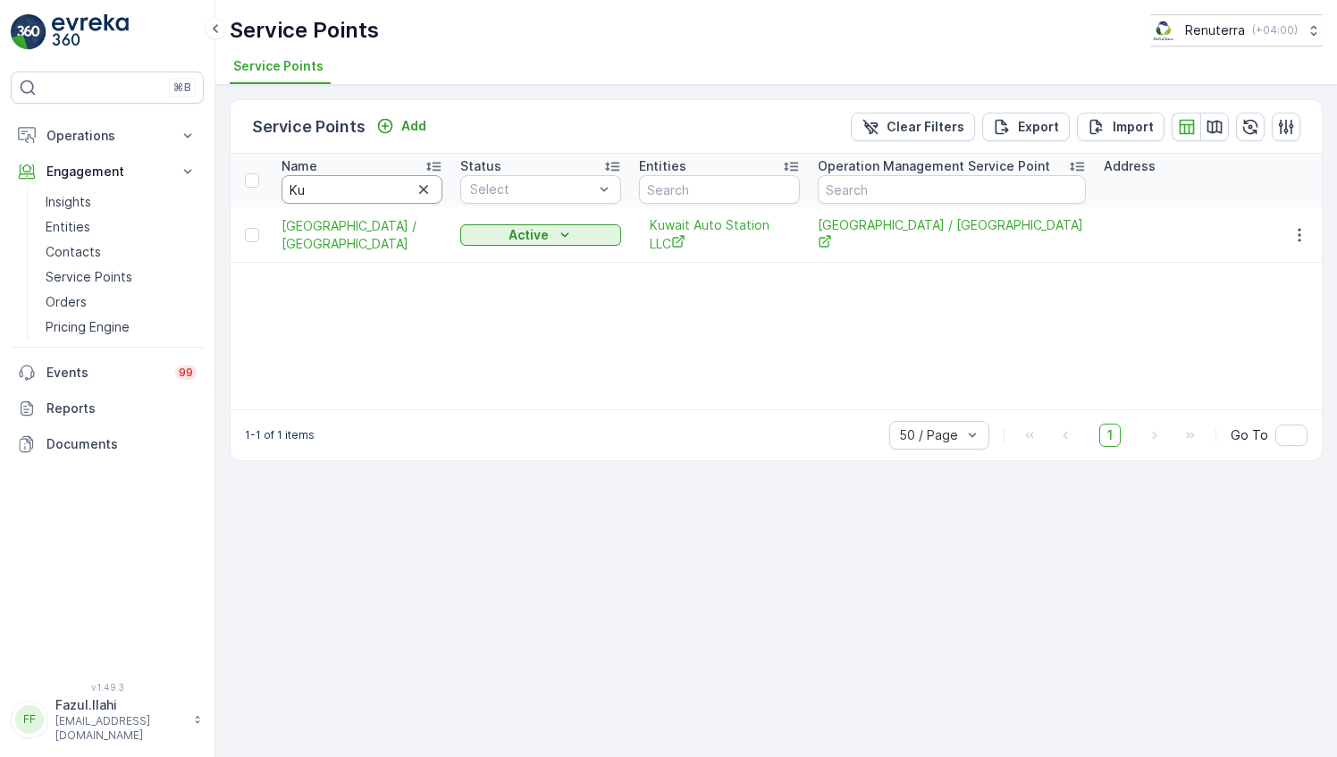
click at [373, 191] on input "Ku" at bounding box center [362, 189] width 161 height 29
type input "Mox"
click at [373, 191] on input "Mox" at bounding box center [362, 189] width 161 height 29
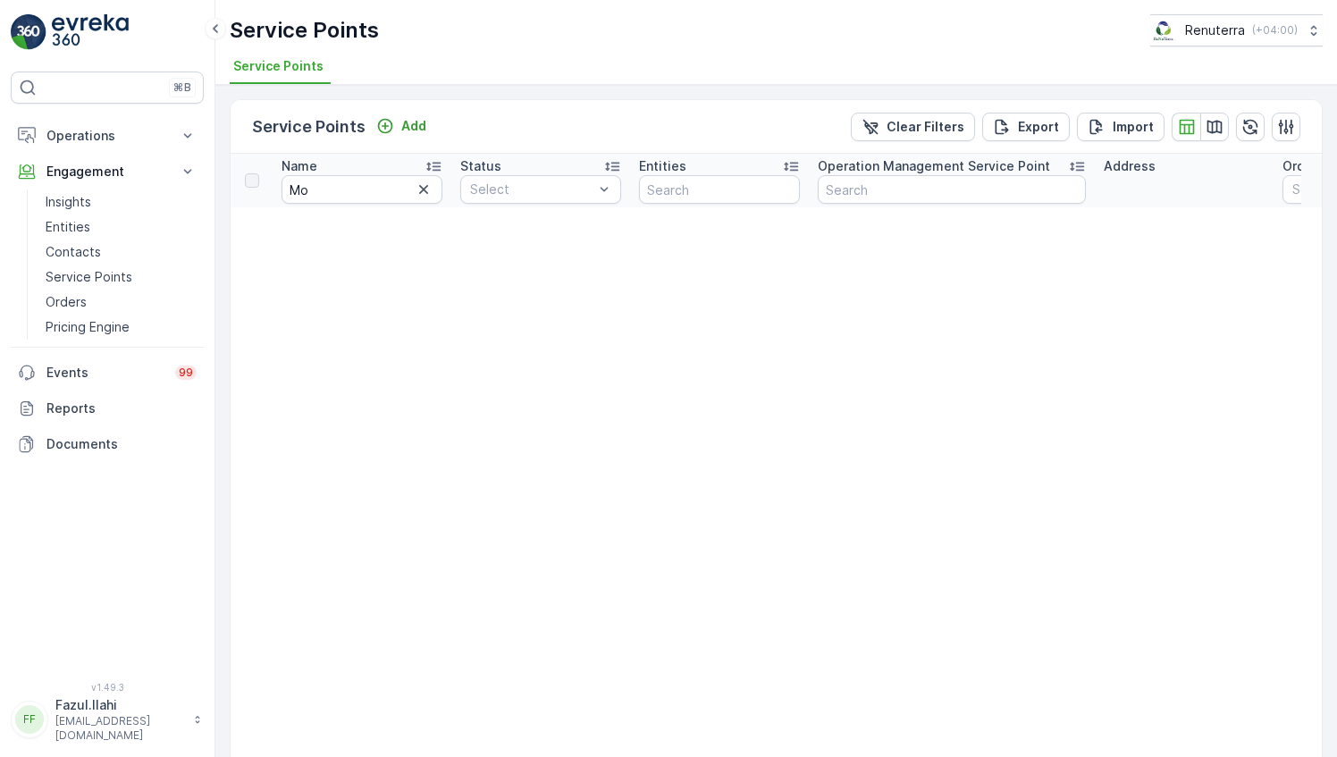
type input "Mox"
click at [373, 191] on input "Mo" at bounding box center [362, 189] width 161 height 29
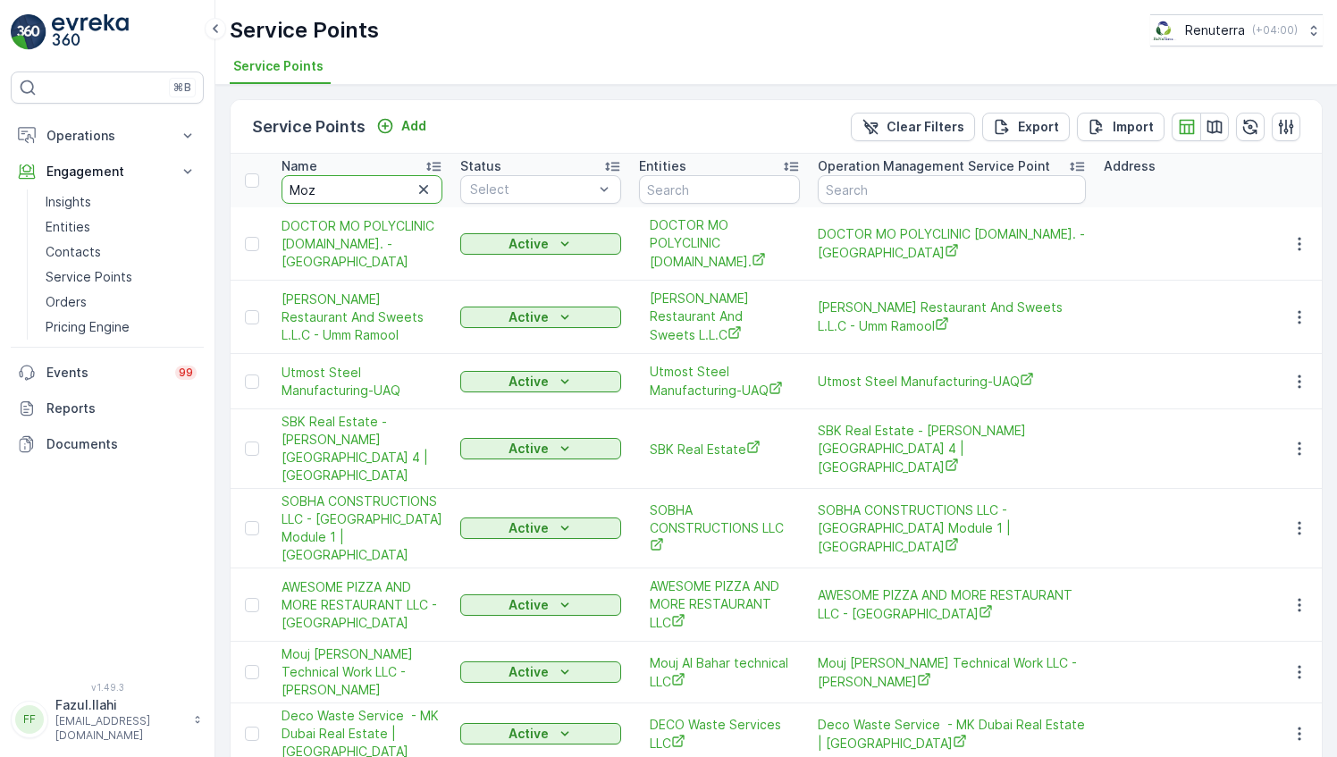
type input "Moza"
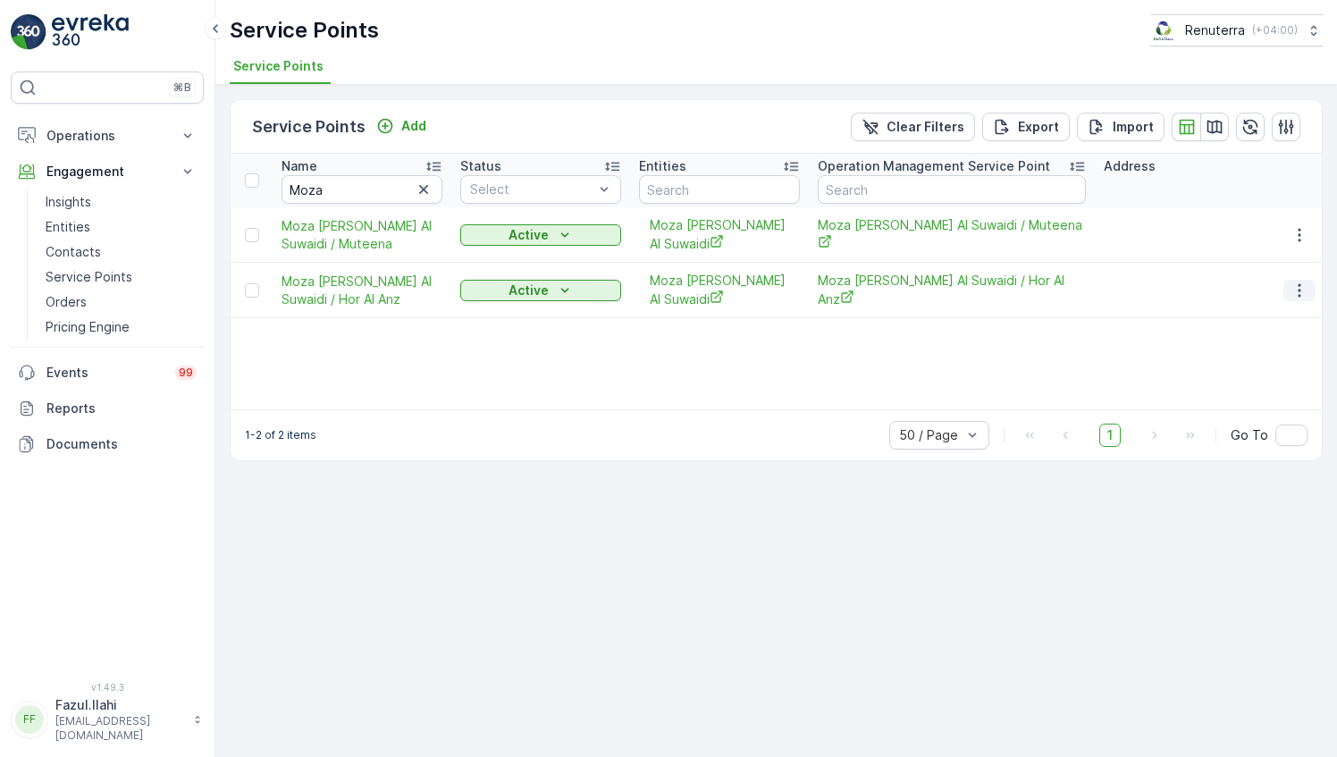
click at [1297, 293] on icon "button" at bounding box center [1300, 291] width 18 height 18
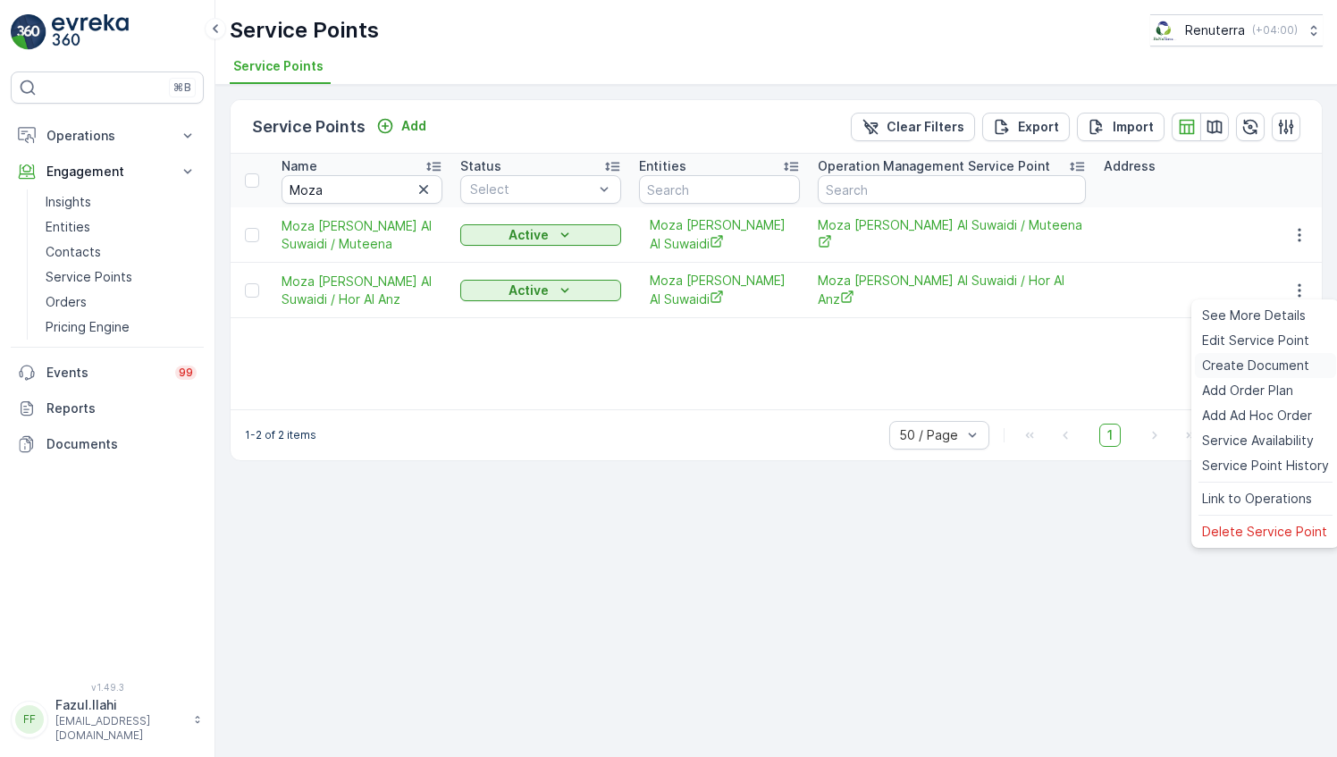
click at [1248, 354] on div "Create Document" at bounding box center [1265, 365] width 141 height 25
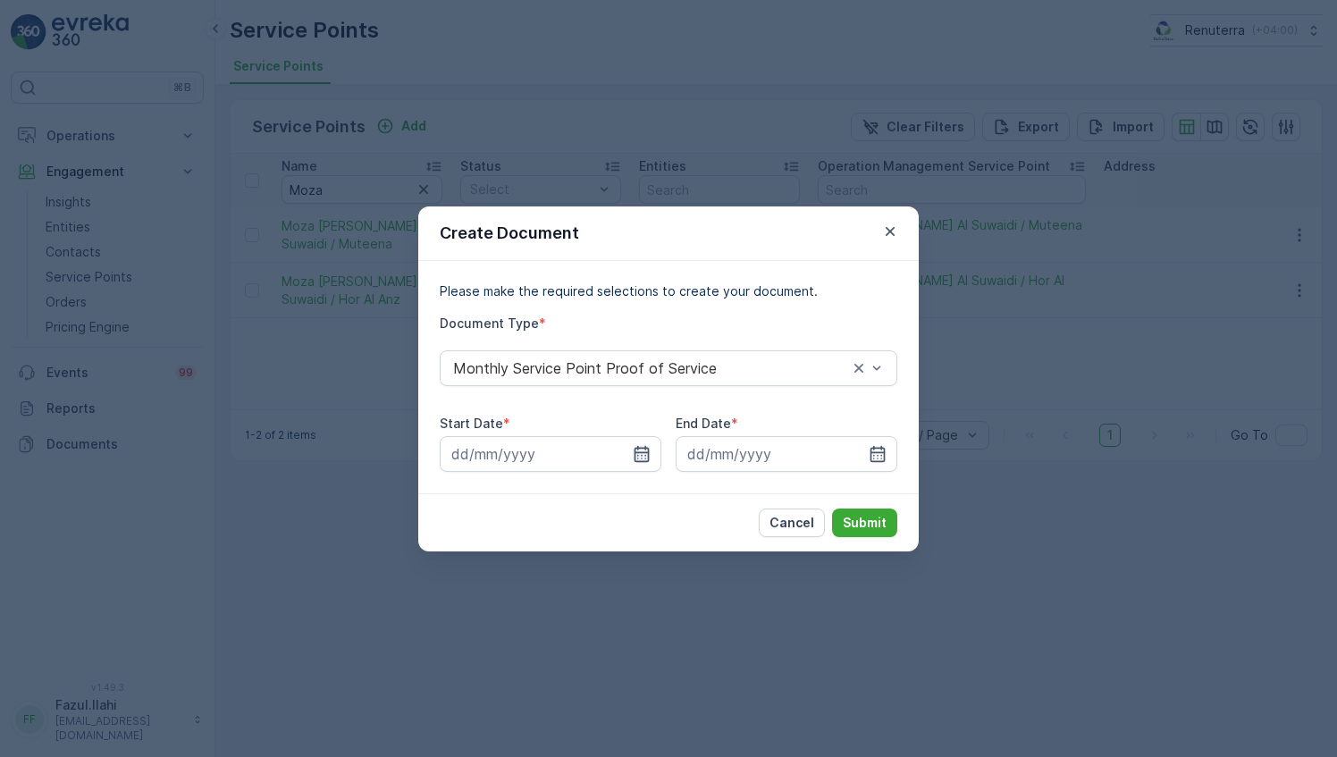
click at [633, 462] on icon "button" at bounding box center [642, 454] width 18 height 18
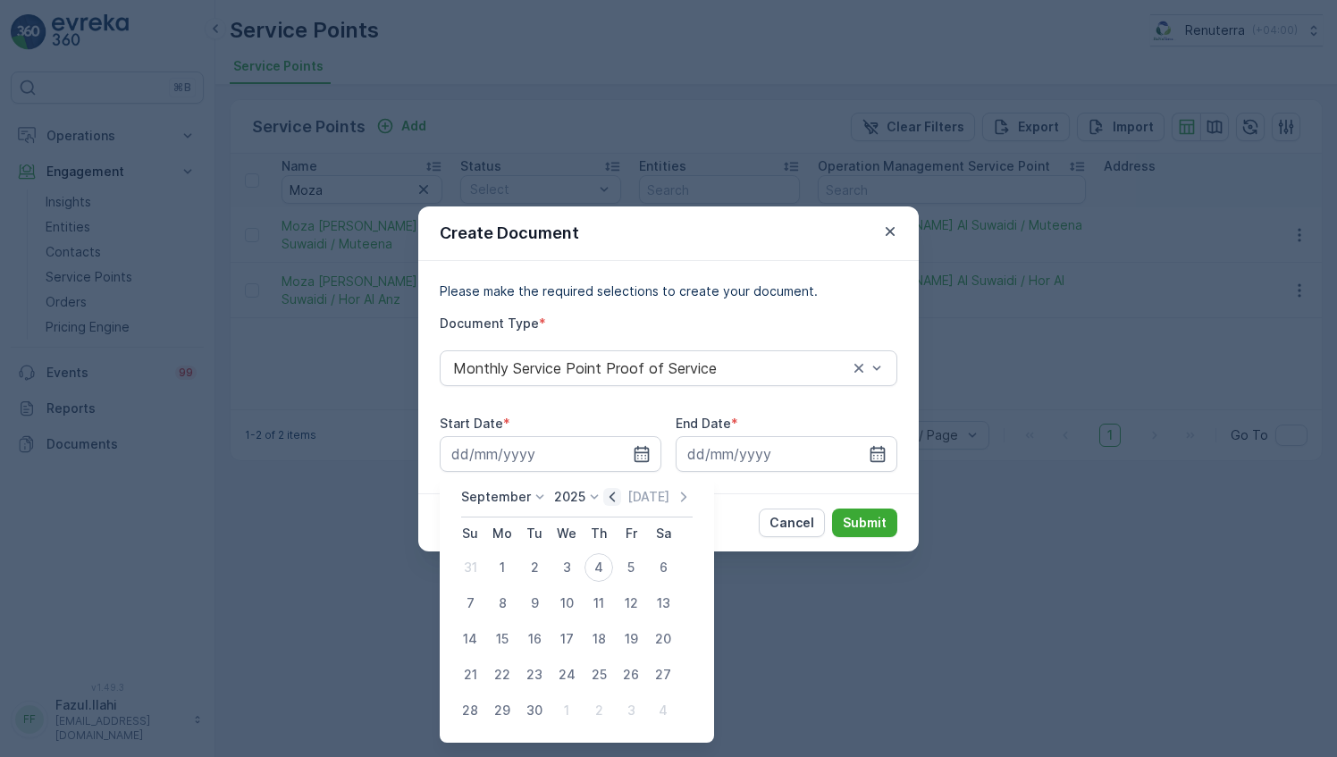
click at [611, 498] on icon "button" at bounding box center [612, 497] width 18 height 18
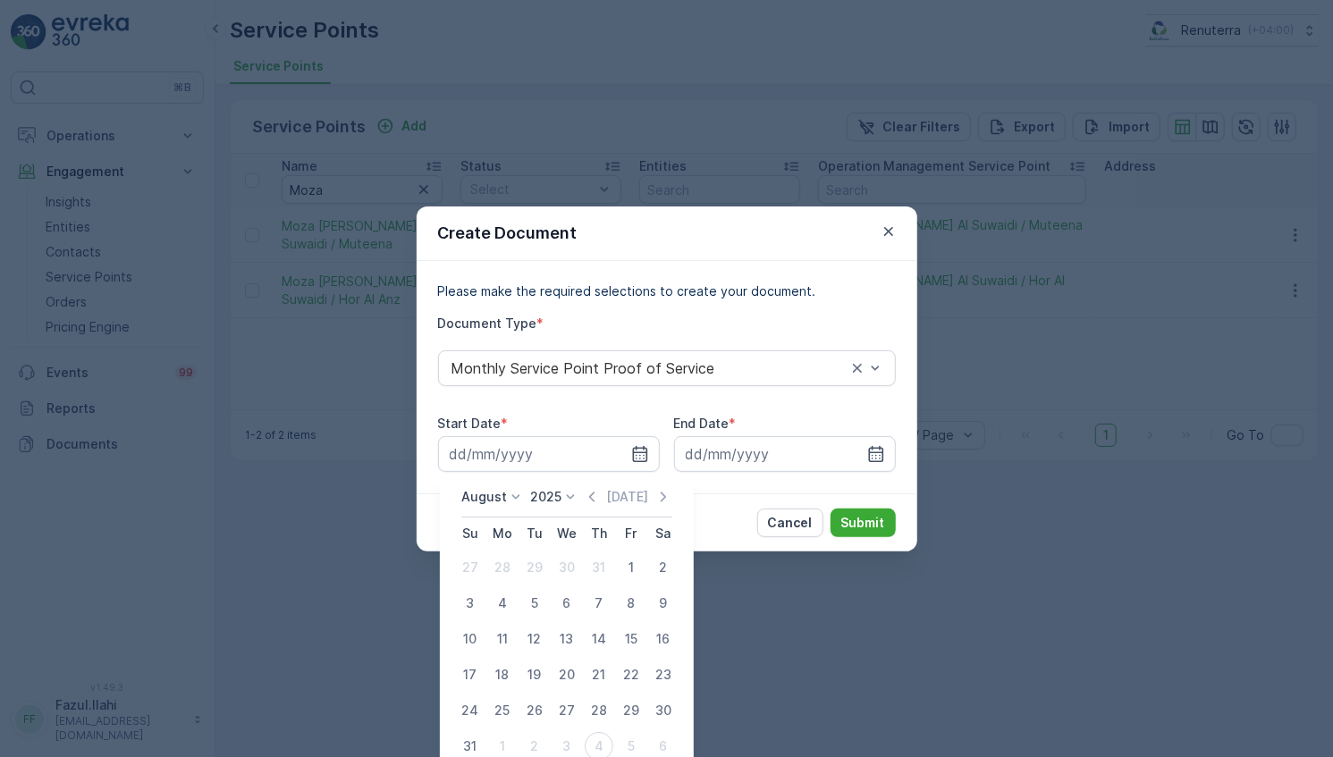
click at [625, 565] on div "1" at bounding box center [631, 567] width 29 height 29
type input "01.08.2025"
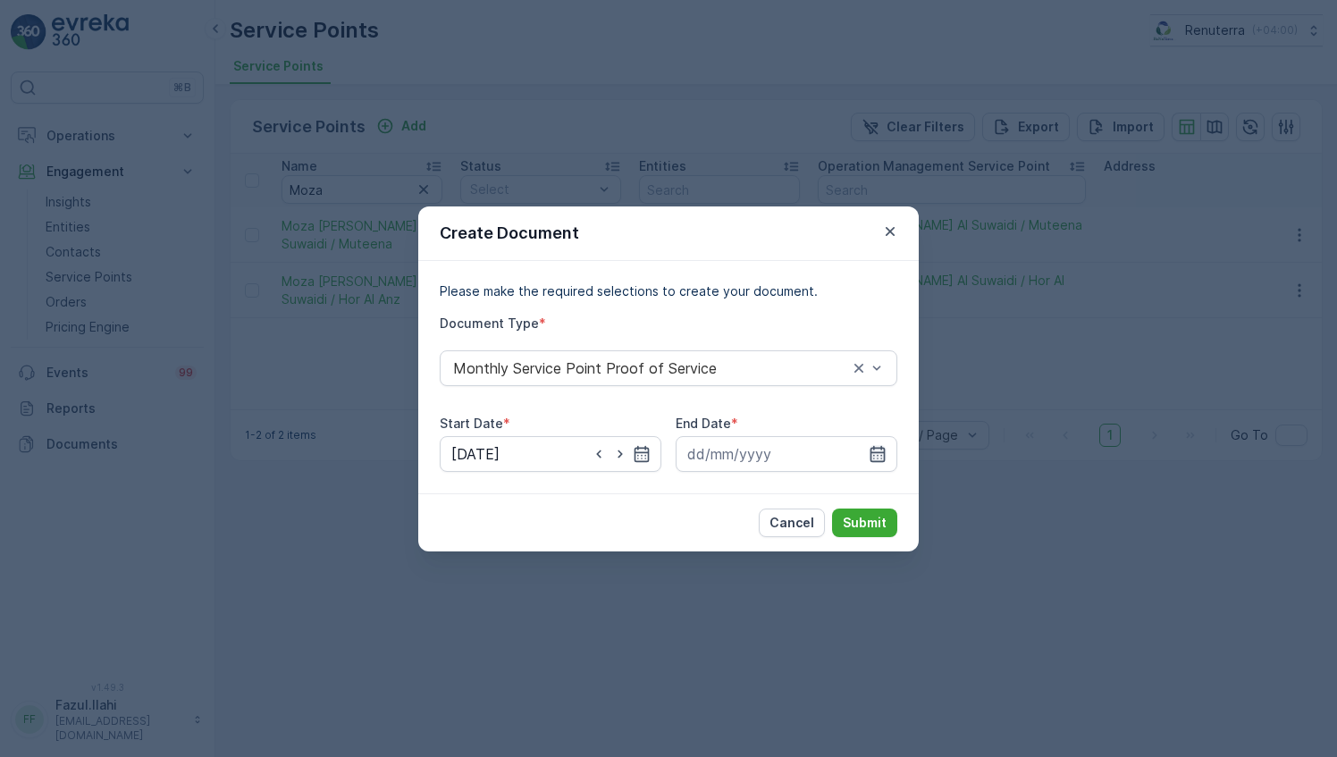
click at [883, 449] on icon "button" at bounding box center [878, 453] width 15 height 16
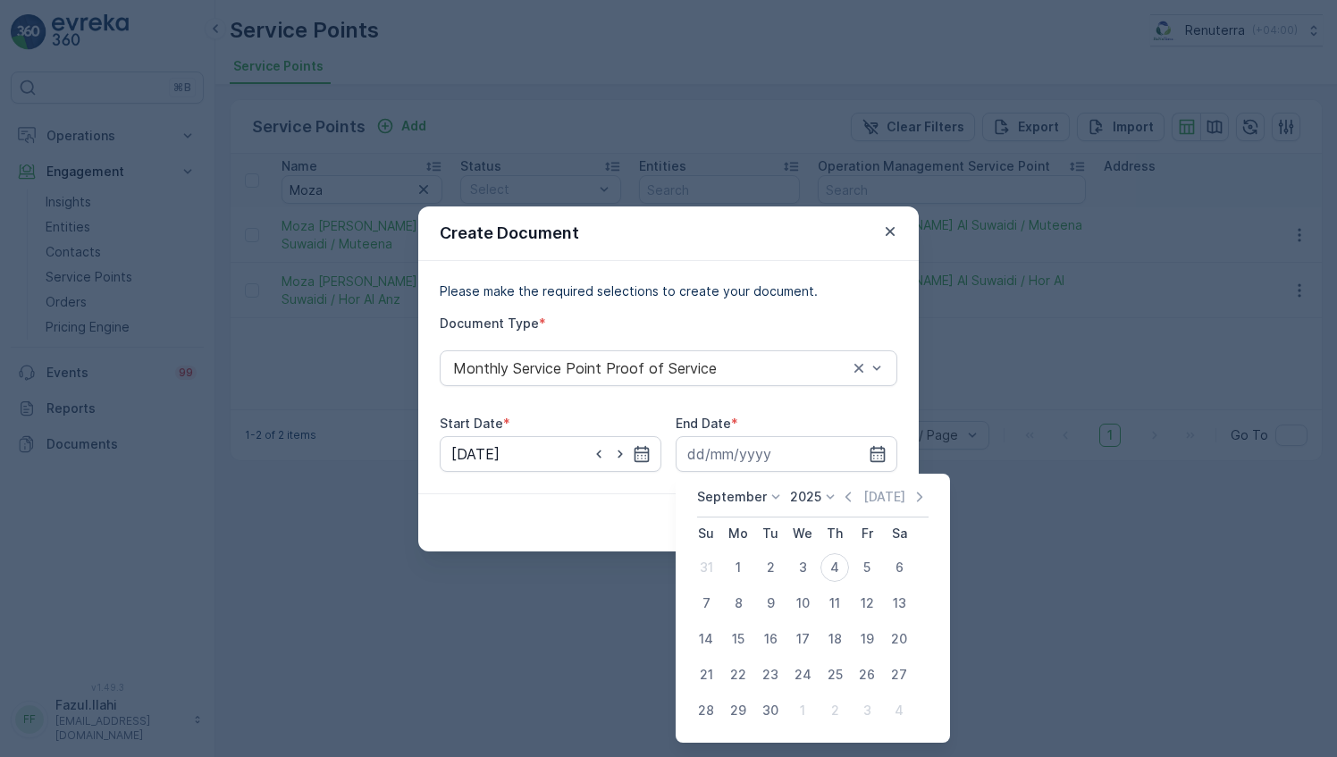
click at [846, 494] on icon "button" at bounding box center [848, 497] width 18 height 18
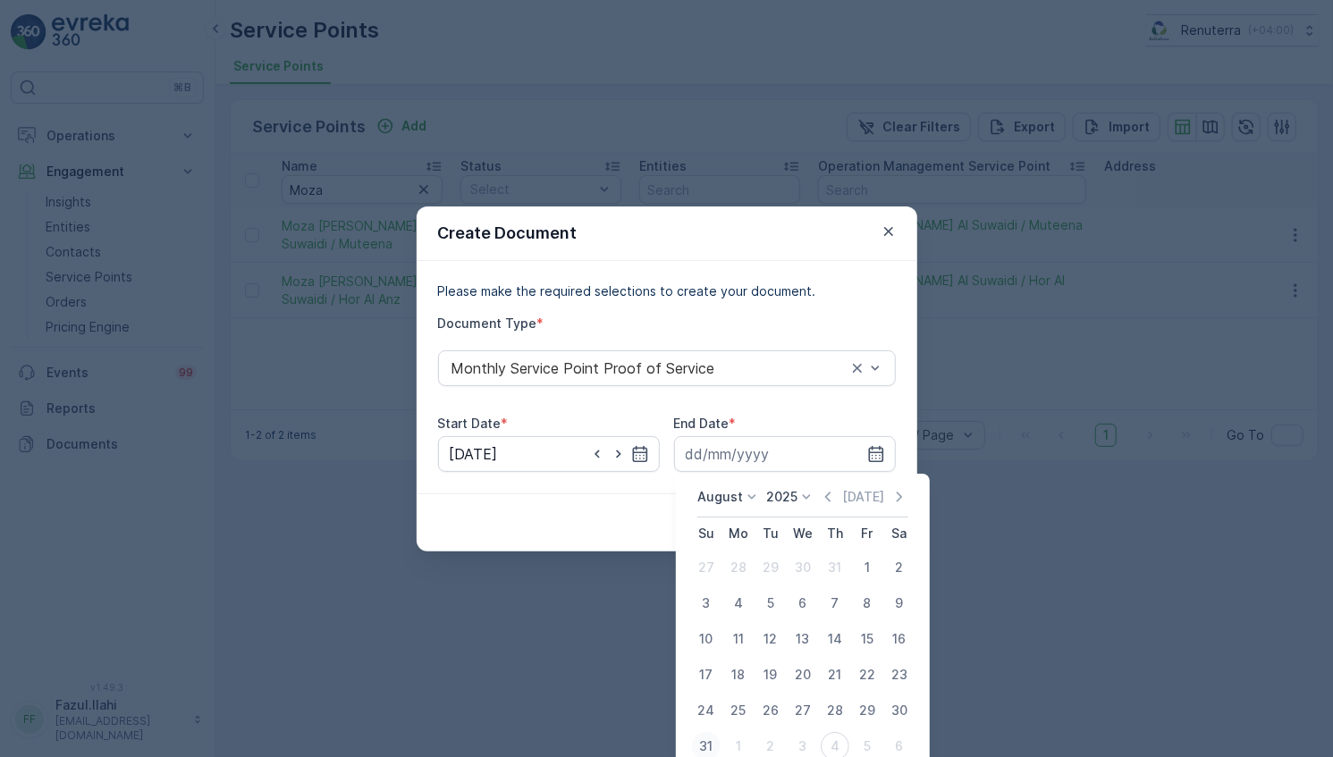
click at [703, 747] on div "31" at bounding box center [706, 746] width 29 height 29
type input "31.08.2025"
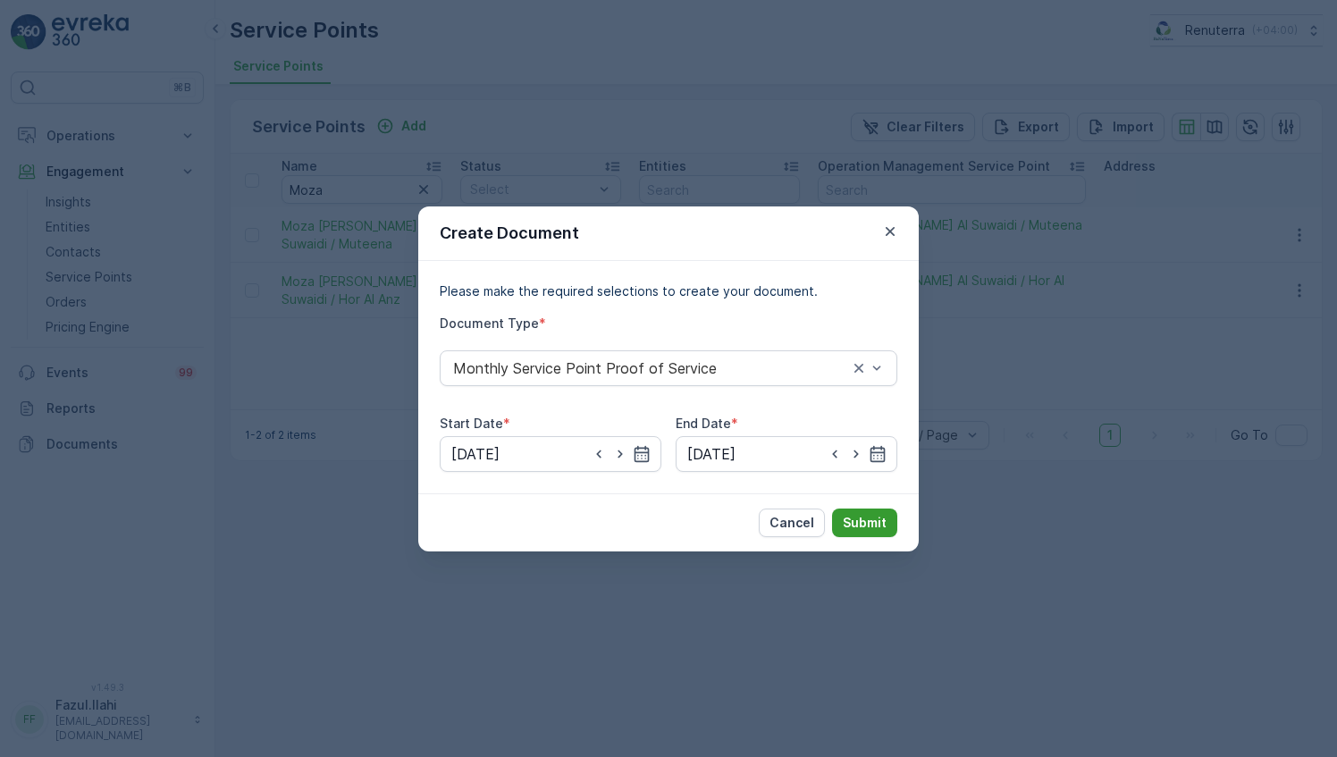
click at [888, 520] on button "Submit" at bounding box center [864, 523] width 65 height 29
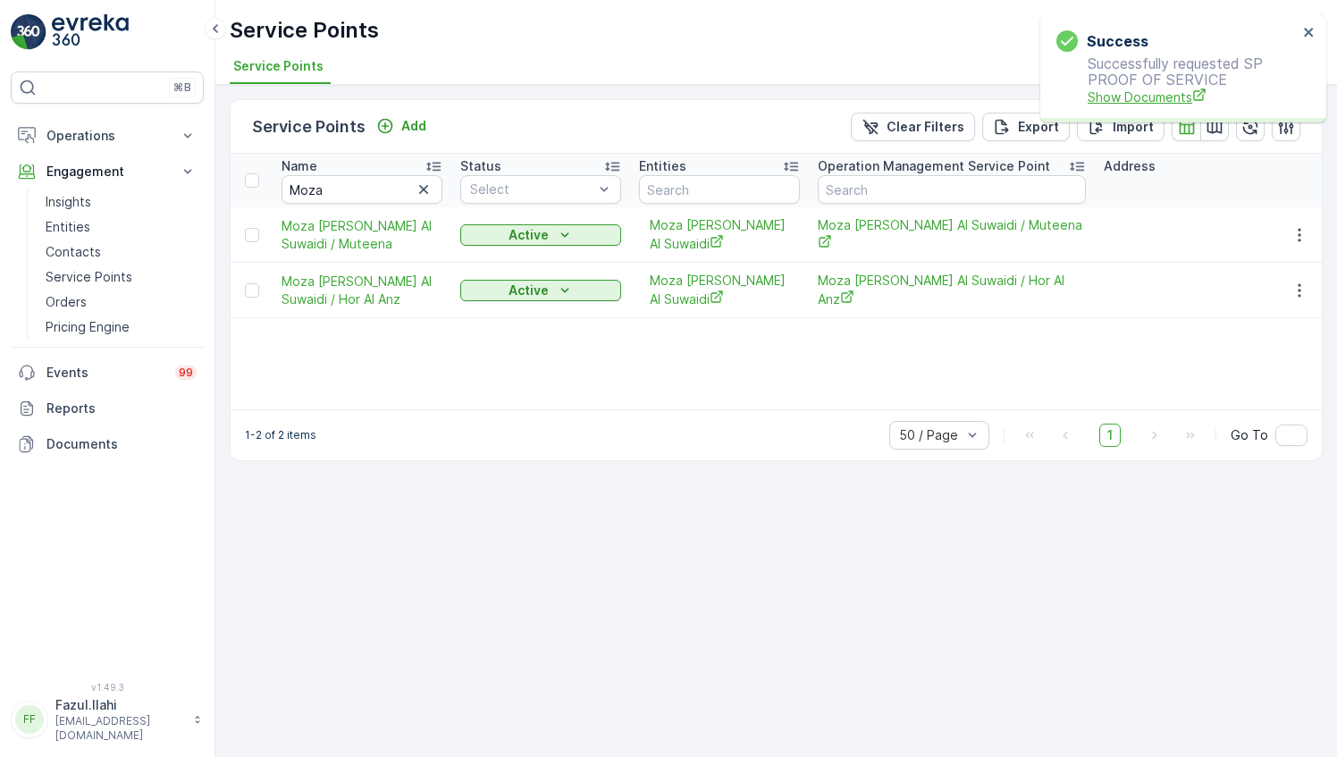
click at [1164, 100] on span "Show Documents" at bounding box center [1193, 97] width 210 height 19
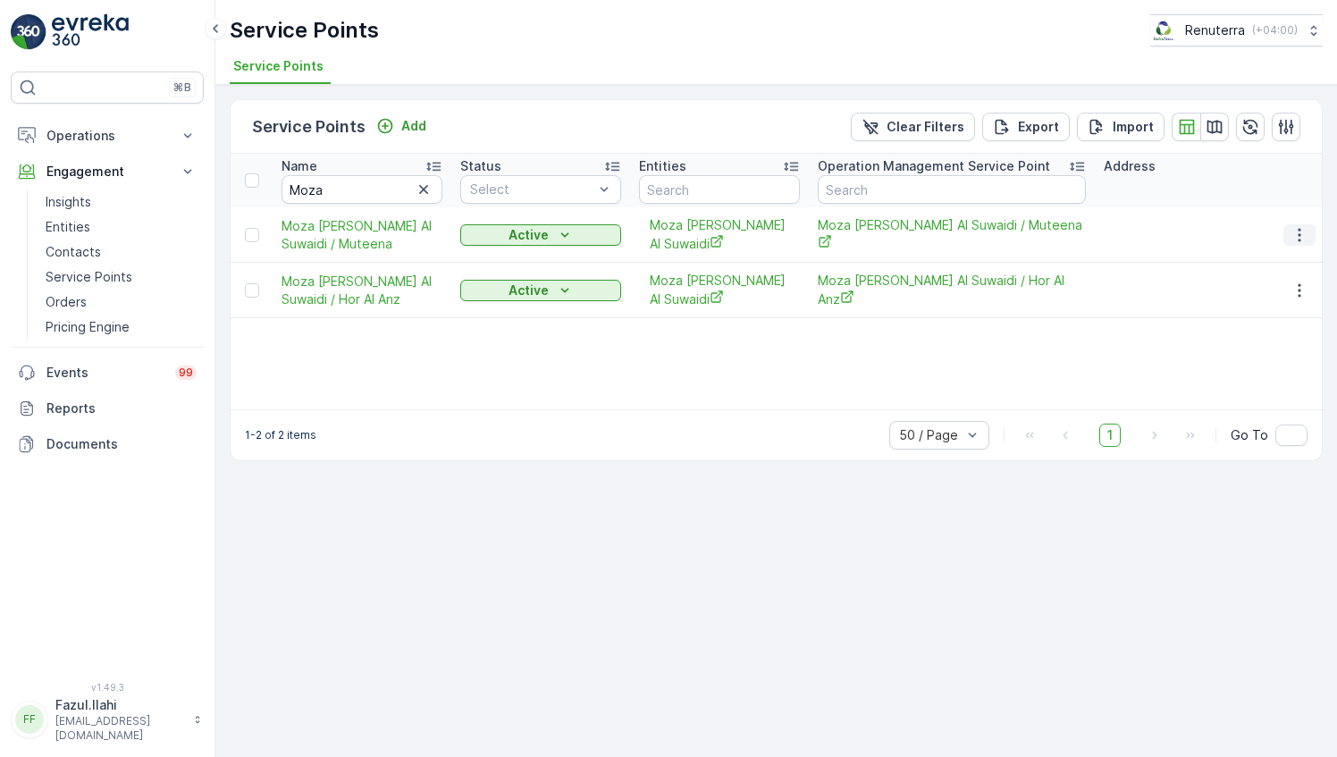
click at [1296, 240] on icon "button" at bounding box center [1300, 235] width 18 height 18
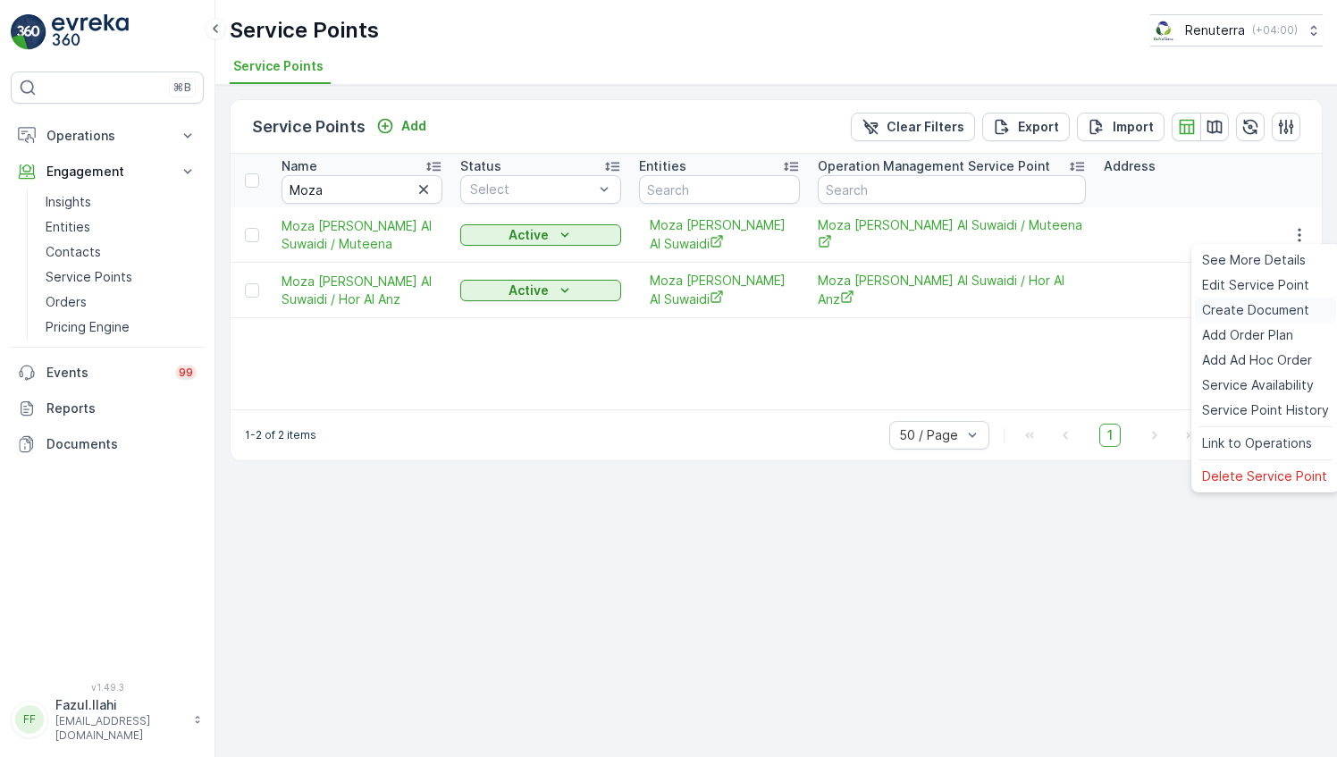
click at [1247, 310] on span "Create Document" at bounding box center [1255, 310] width 107 height 18
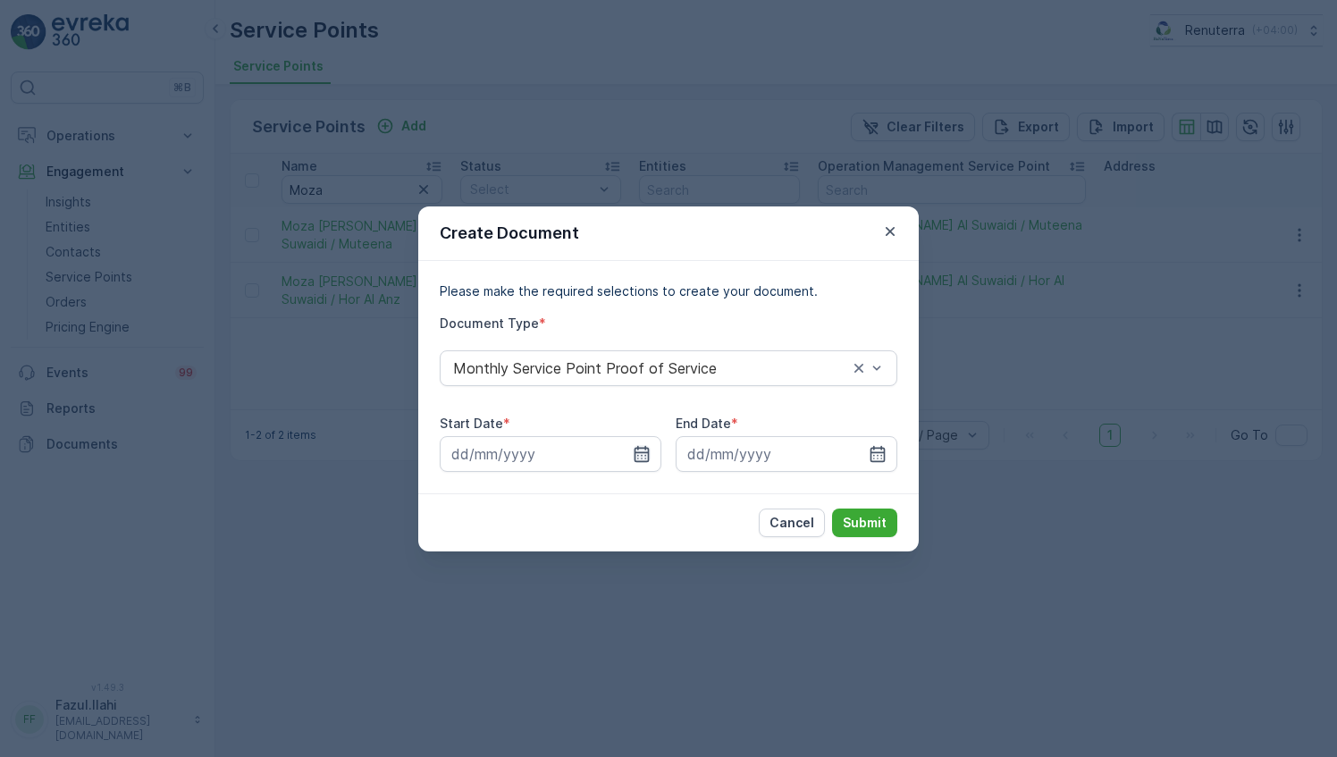
click at [640, 456] on icon "button" at bounding box center [642, 454] width 18 height 18
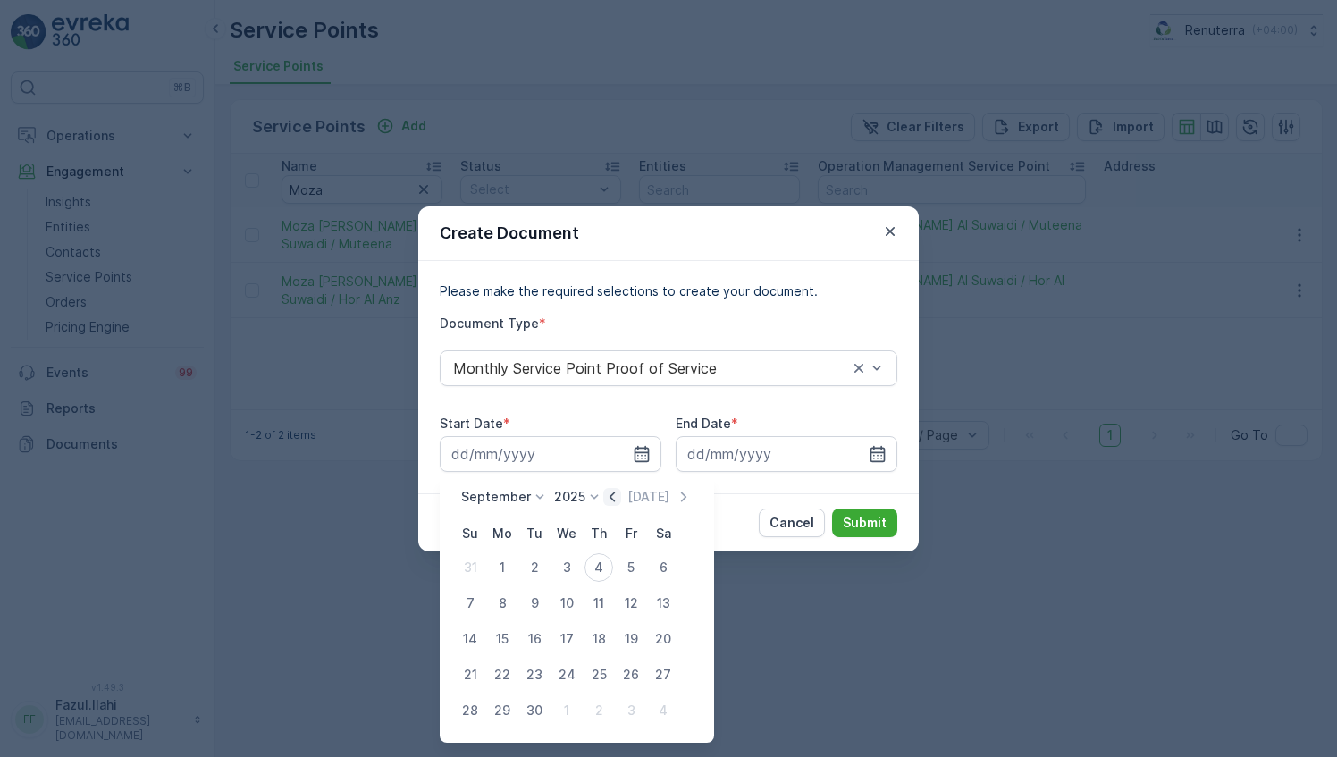
click at [603, 501] on icon "button" at bounding box center [612, 497] width 18 height 18
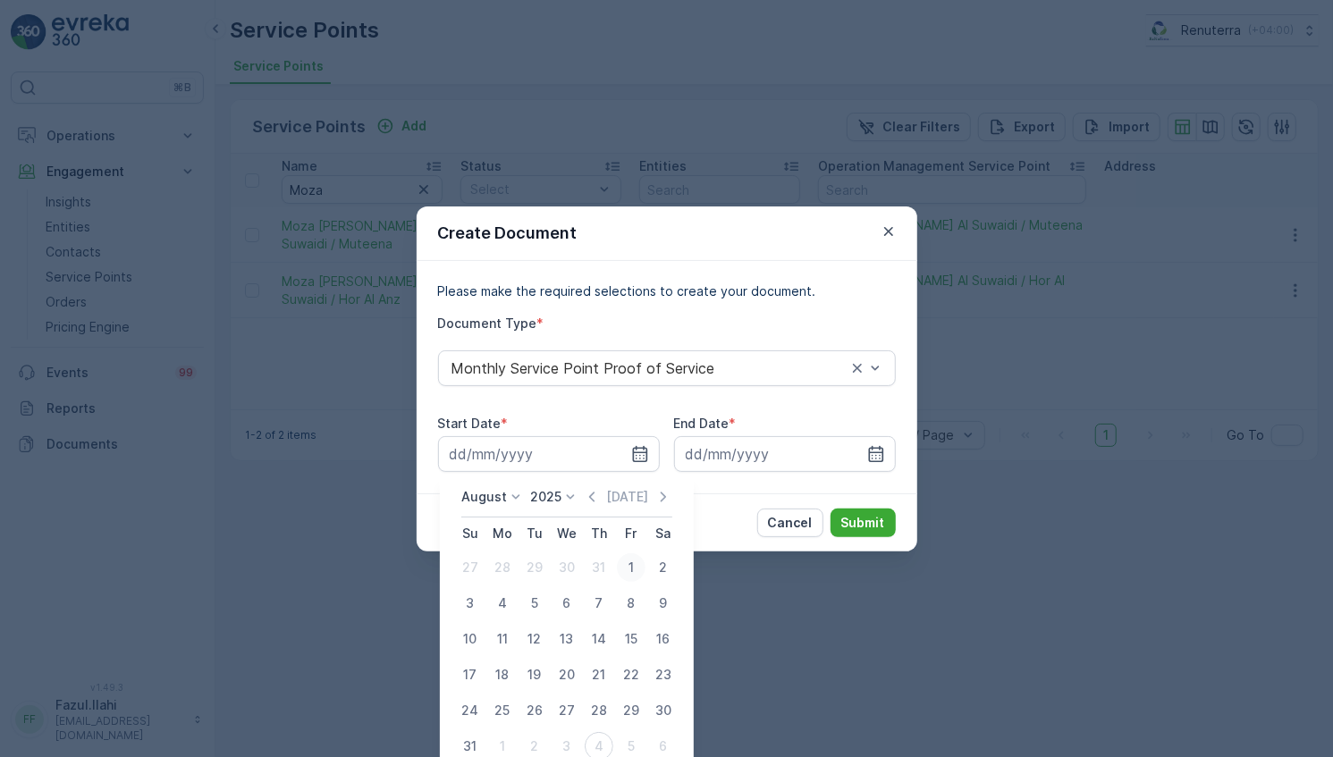
click at [624, 569] on div "1" at bounding box center [631, 567] width 29 height 29
type input "01.08.2025"
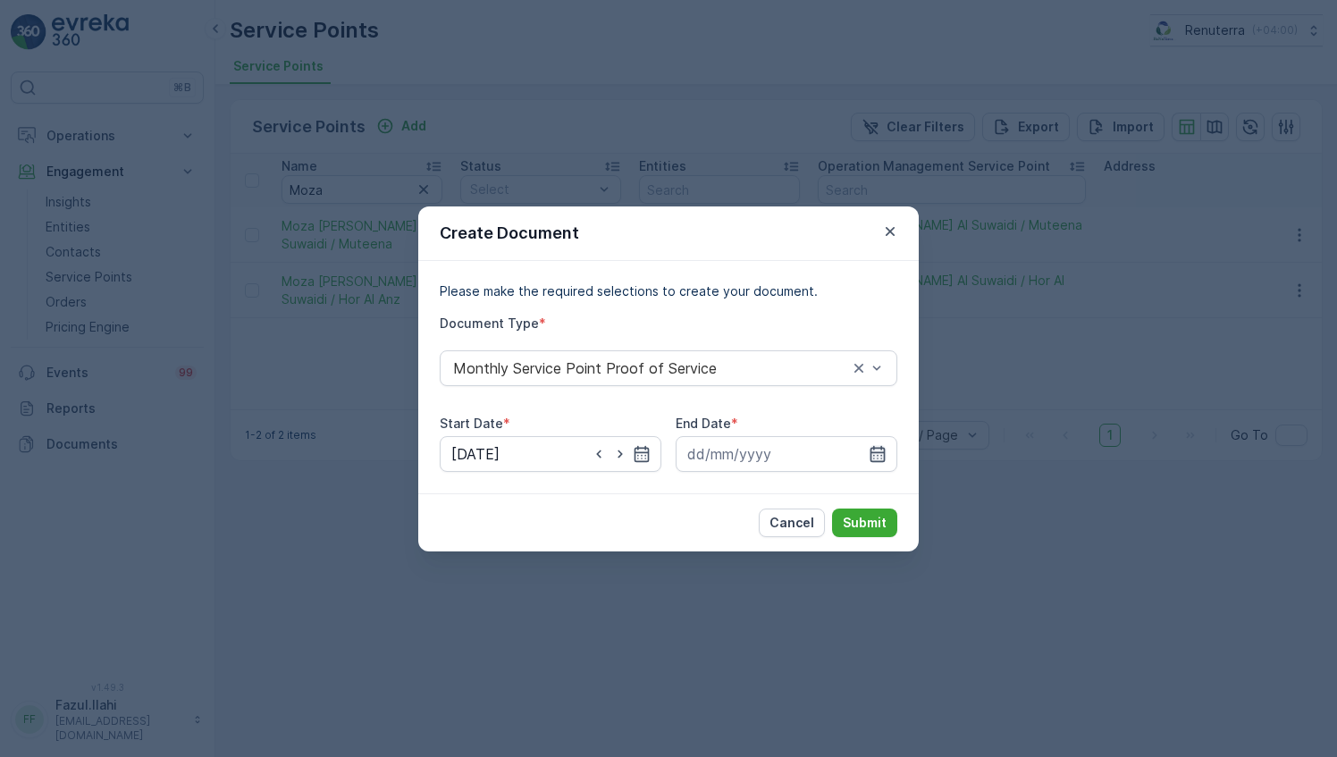
click at [875, 460] on icon "button" at bounding box center [878, 453] width 15 height 16
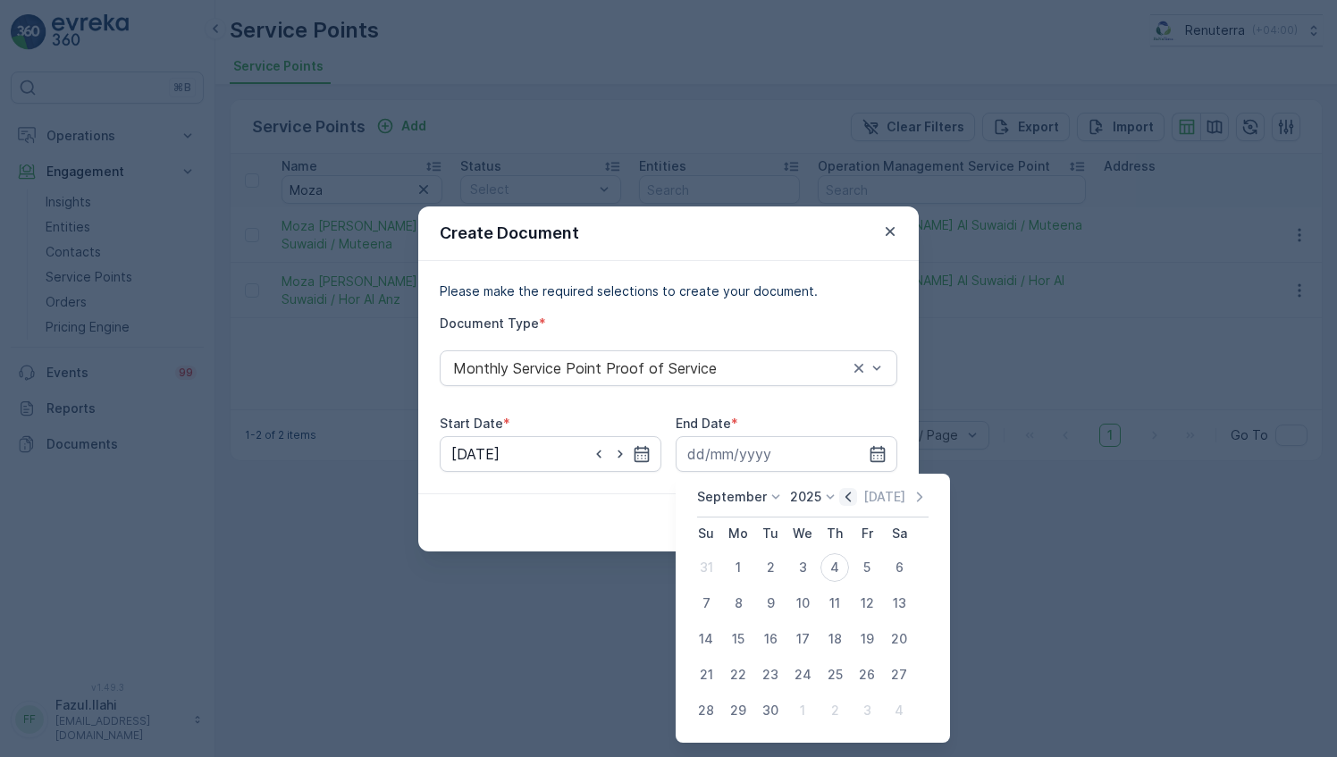
click at [840, 492] on icon "button" at bounding box center [848, 497] width 18 height 18
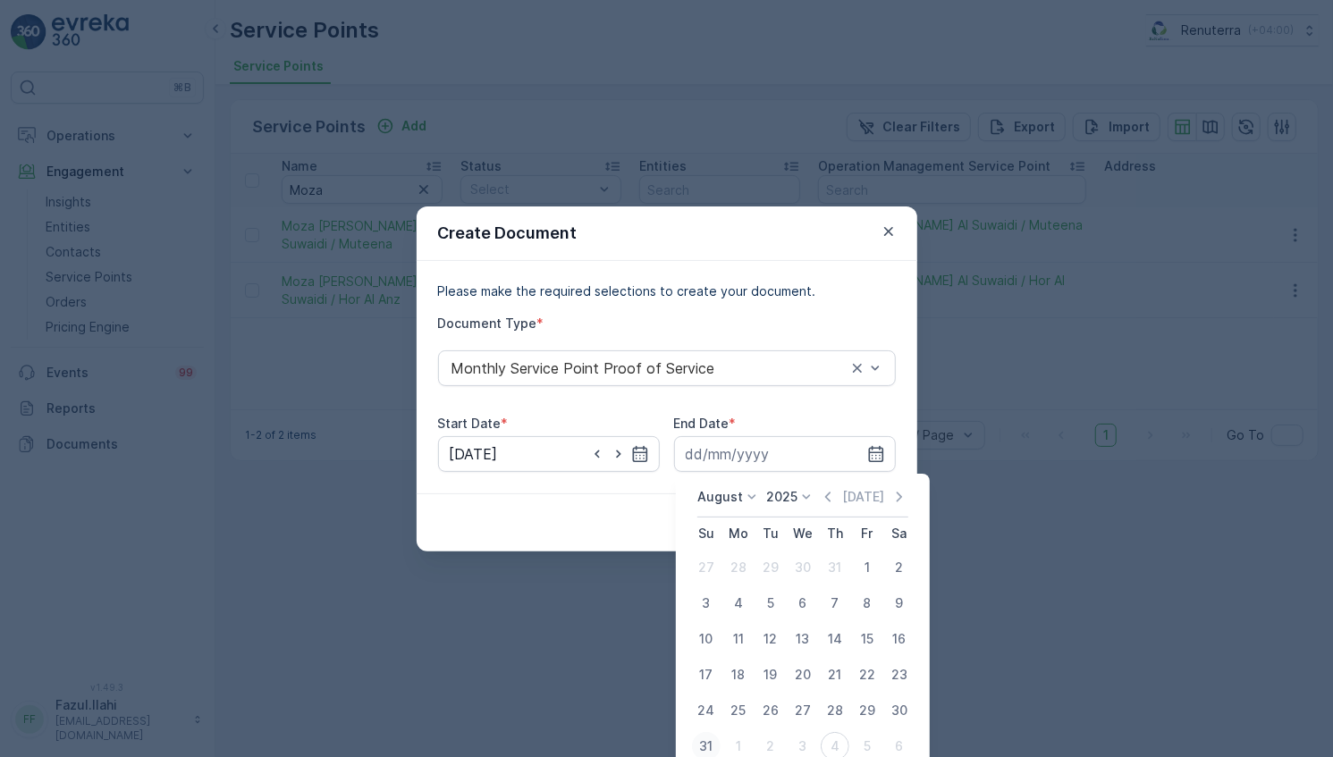
click at [716, 739] on div "31" at bounding box center [706, 746] width 29 height 29
type input "31.08.2025"
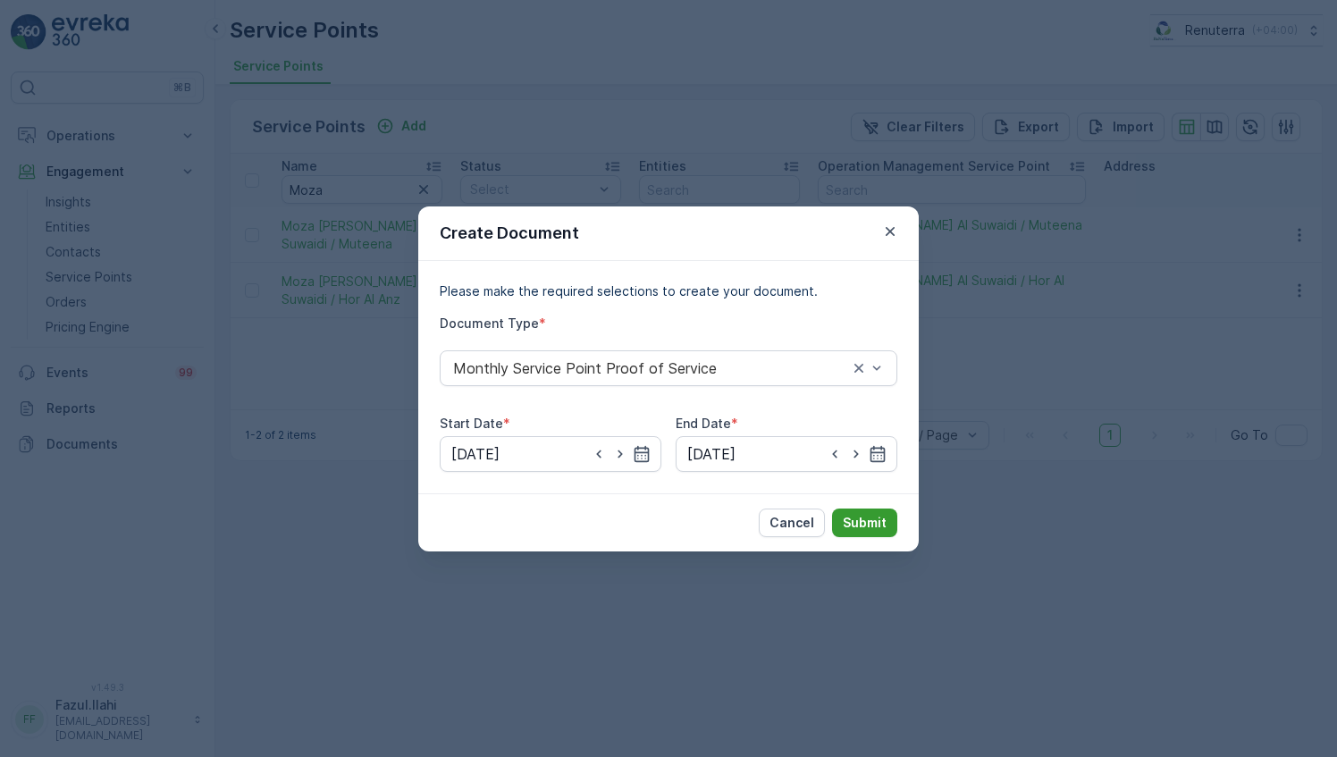
click at [870, 526] on p "Submit" at bounding box center [865, 523] width 44 height 18
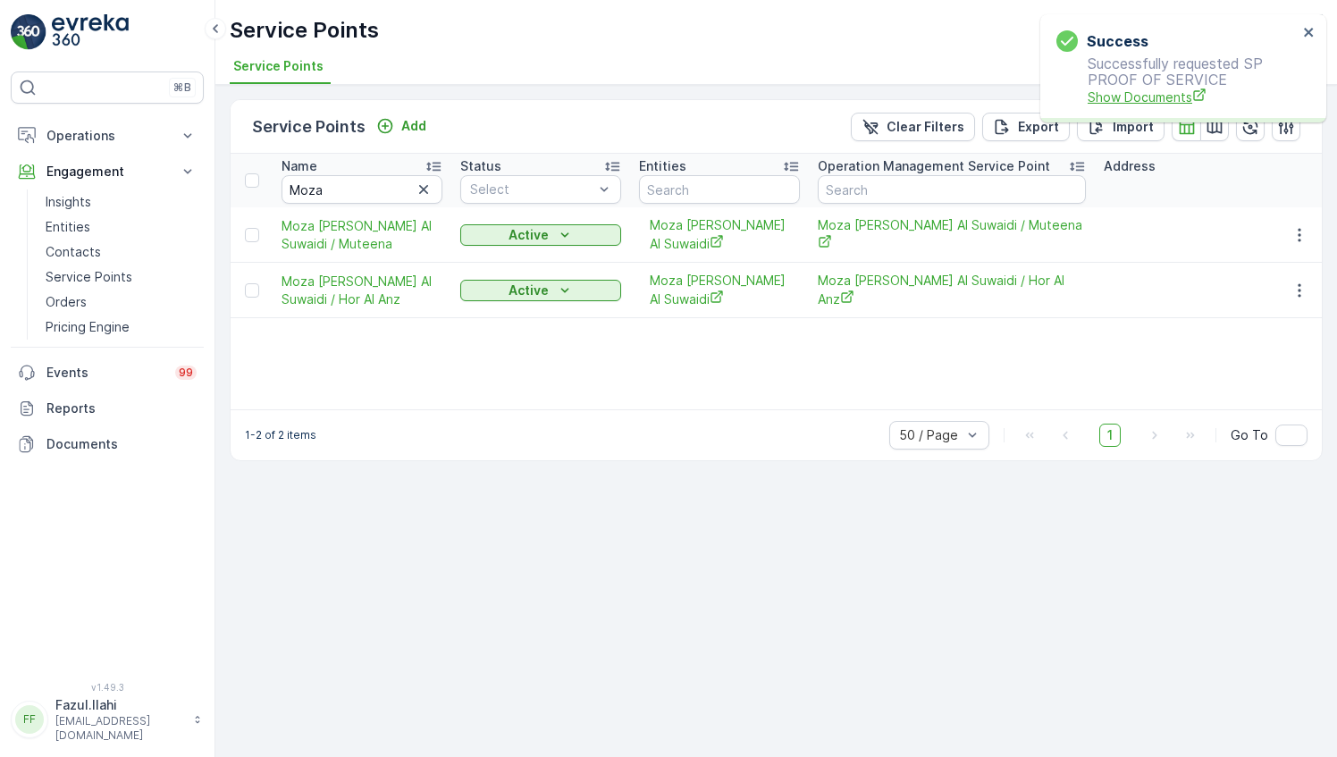
click at [1142, 95] on span "Show Documents" at bounding box center [1193, 97] width 210 height 19
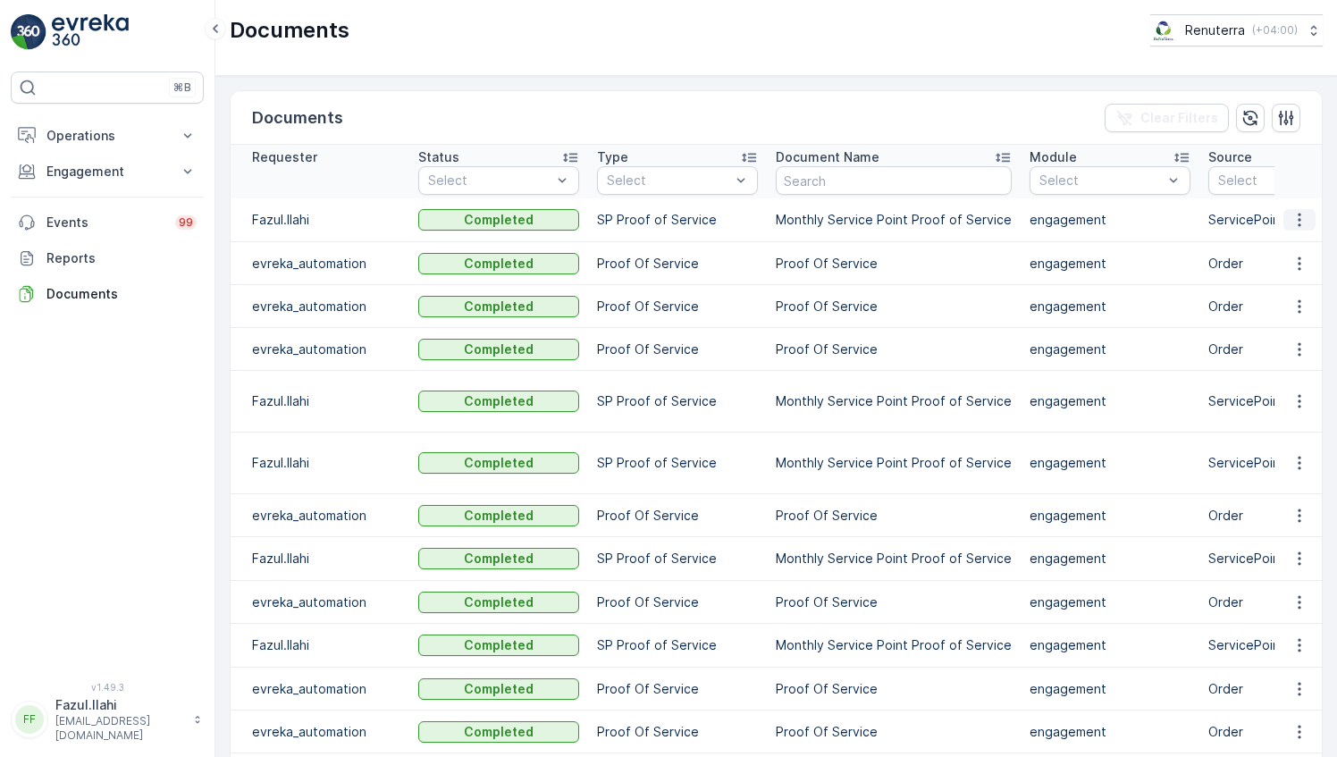
click at [1300, 219] on icon "button" at bounding box center [1300, 220] width 18 height 18
click at [1264, 248] on span "See Details" at bounding box center [1294, 245] width 69 height 18
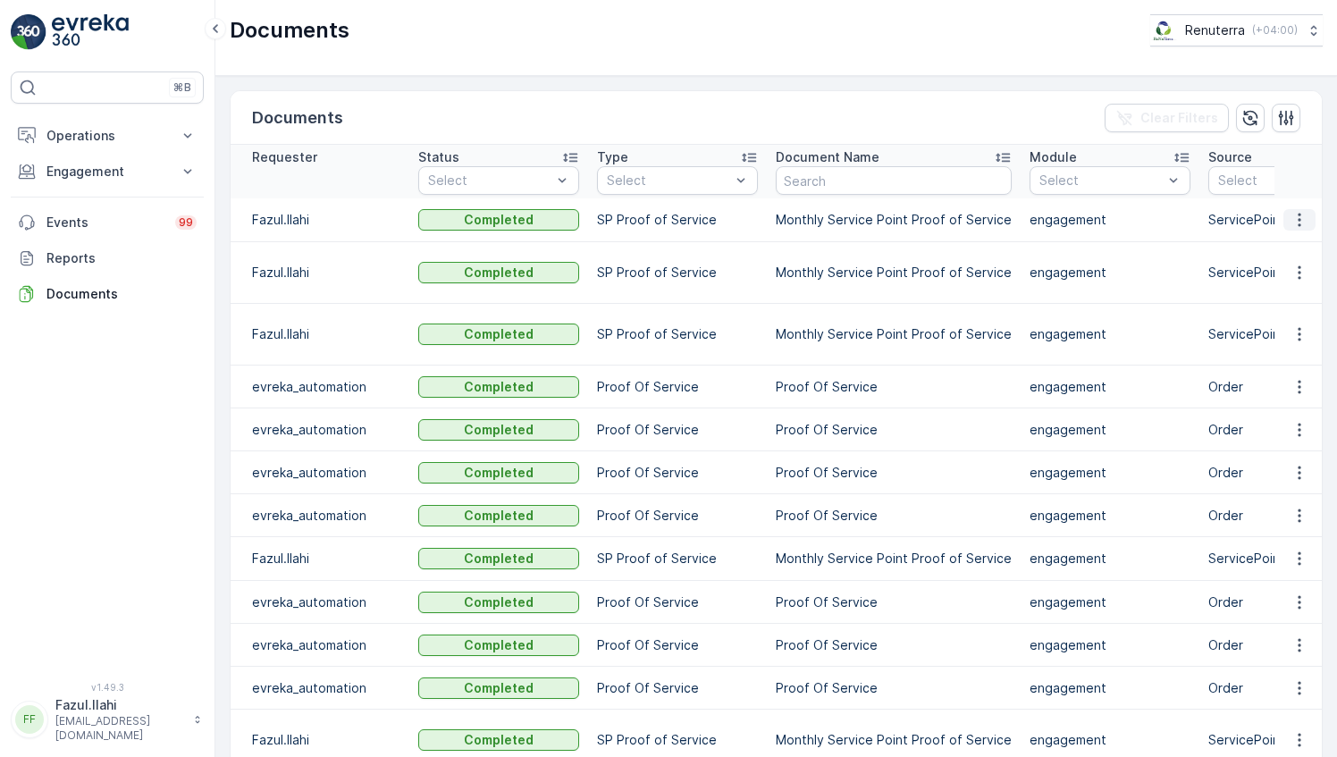
click at [1301, 217] on icon "button" at bounding box center [1300, 220] width 18 height 18
click at [1277, 252] on span "See Details" at bounding box center [1294, 245] width 69 height 18
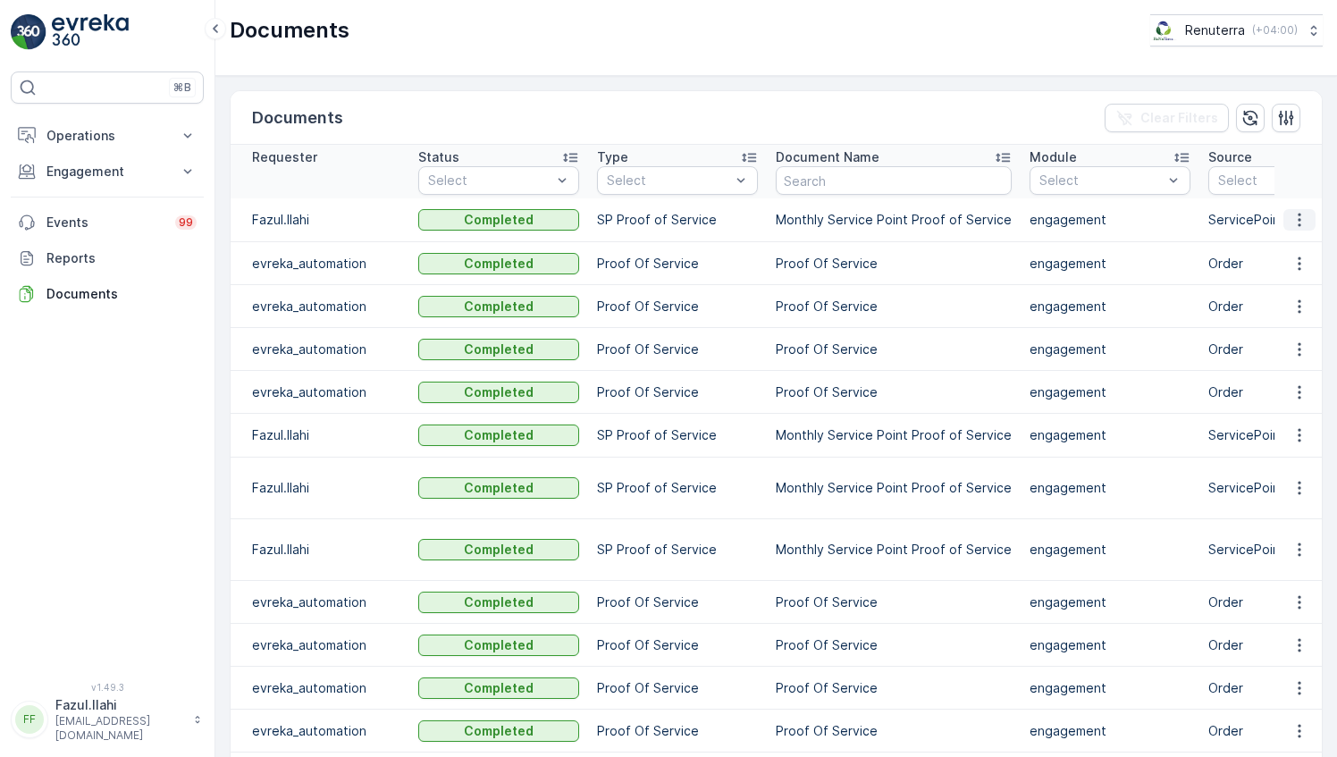
click at [1294, 216] on icon "button" at bounding box center [1300, 220] width 18 height 18
click at [1289, 240] on span "See Details" at bounding box center [1294, 245] width 69 height 18
